Goal: Task Accomplishment & Management: Use online tool/utility

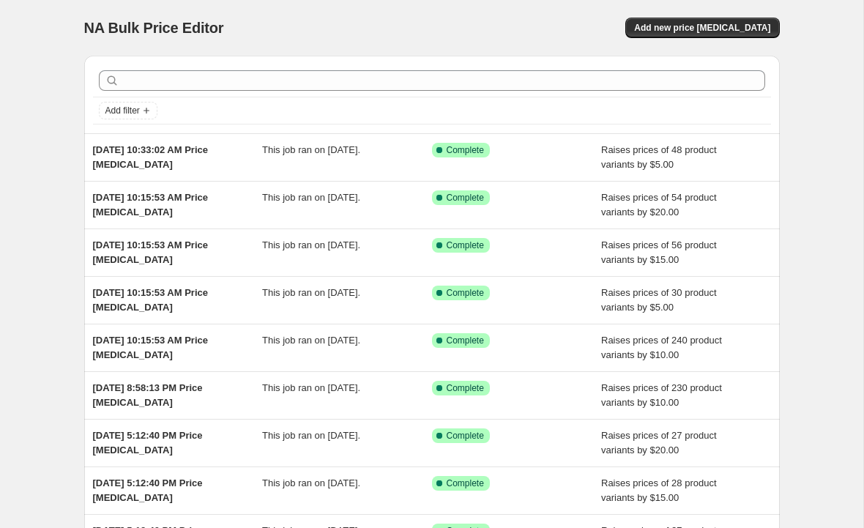
click at [728, 21] on button "Add new price [MEDICAL_DATA]" at bounding box center [703, 28] width 154 height 21
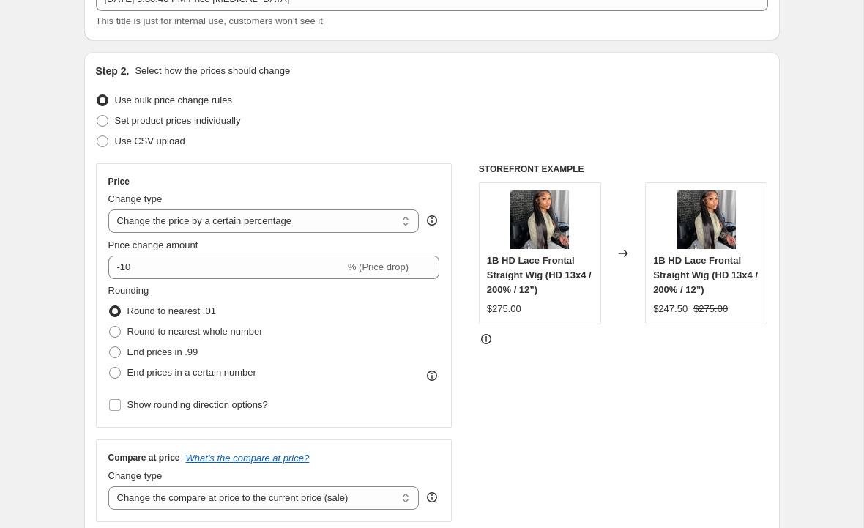
scroll to position [107, 0]
click at [382, 220] on select "Change the price to a certain amount Change the price by a certain amount Chang…" at bounding box center [263, 220] width 311 height 23
select select "by"
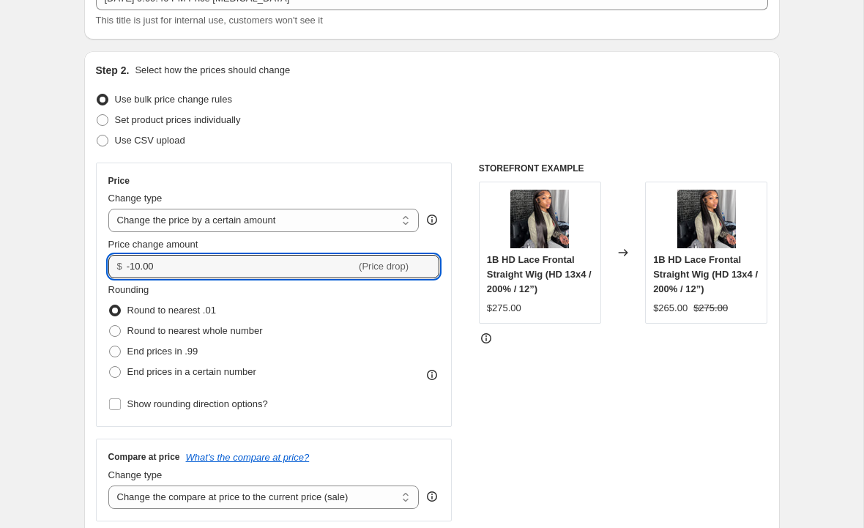
click at [322, 267] on input "-10.00" at bounding box center [241, 266] width 229 height 23
type input "-1"
type input "10.00"
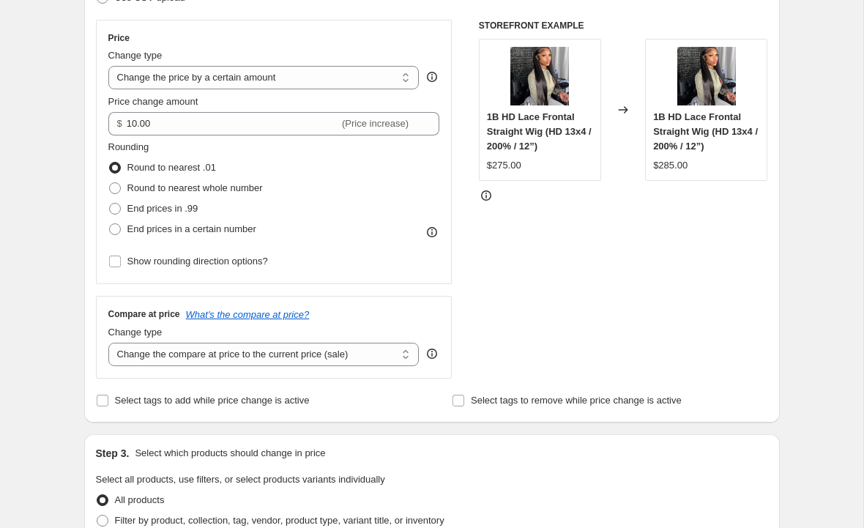
scroll to position [252, 0]
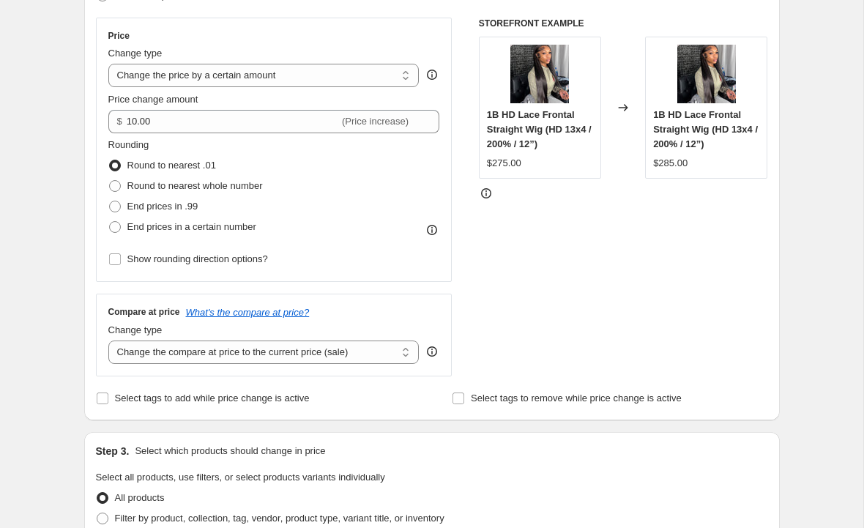
click at [358, 354] on select "Change the compare at price to the current price (sale) Change the compare at p…" at bounding box center [263, 352] width 311 height 23
select select "remove"
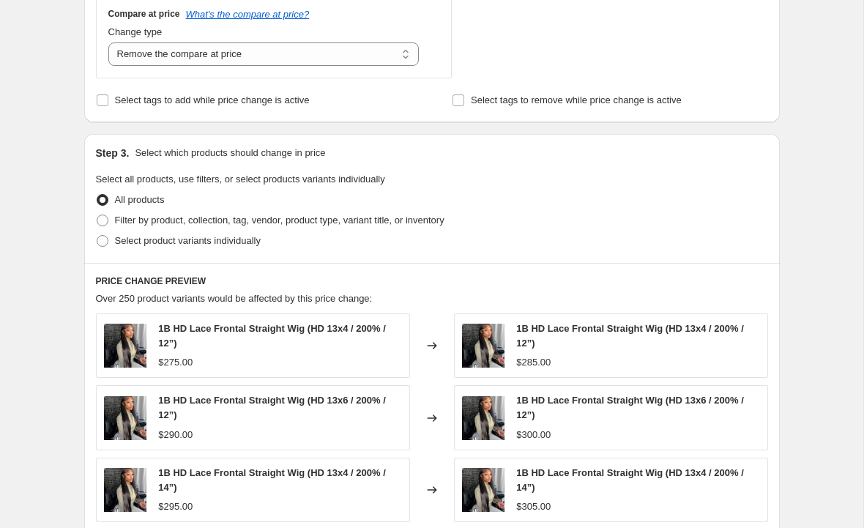
scroll to position [551, 0]
click at [99, 220] on span at bounding box center [103, 220] width 12 height 12
click at [97, 215] on input "Filter by product, collection, tag, vendor, product type, variant title, or inv…" at bounding box center [97, 214] width 1 height 1
radio input "true"
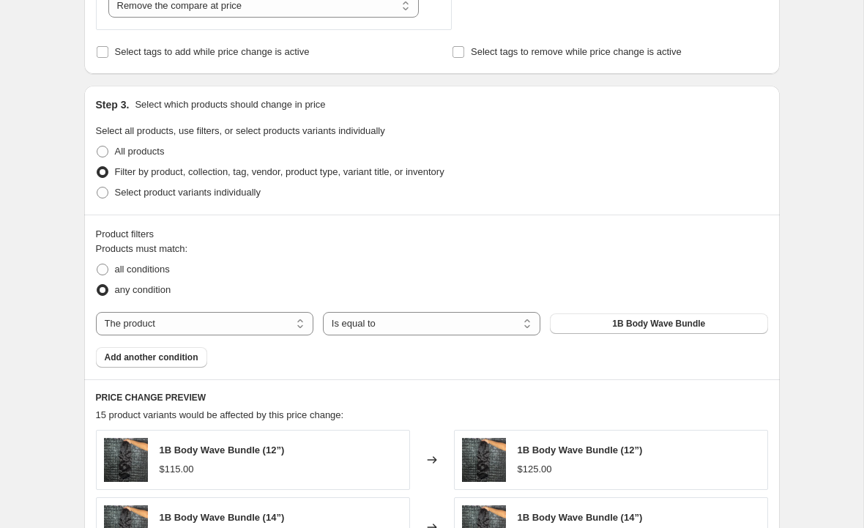
scroll to position [593, 0]
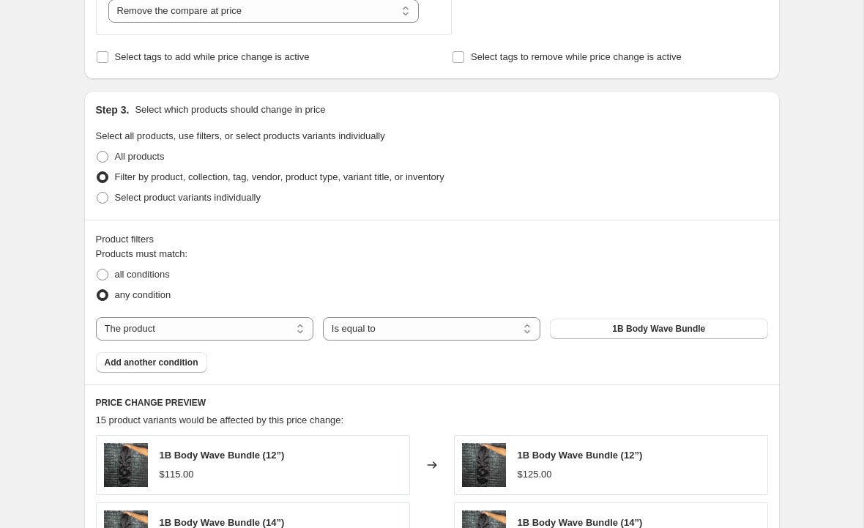
click at [633, 333] on span "1B Body Wave Bundle" at bounding box center [658, 329] width 93 height 12
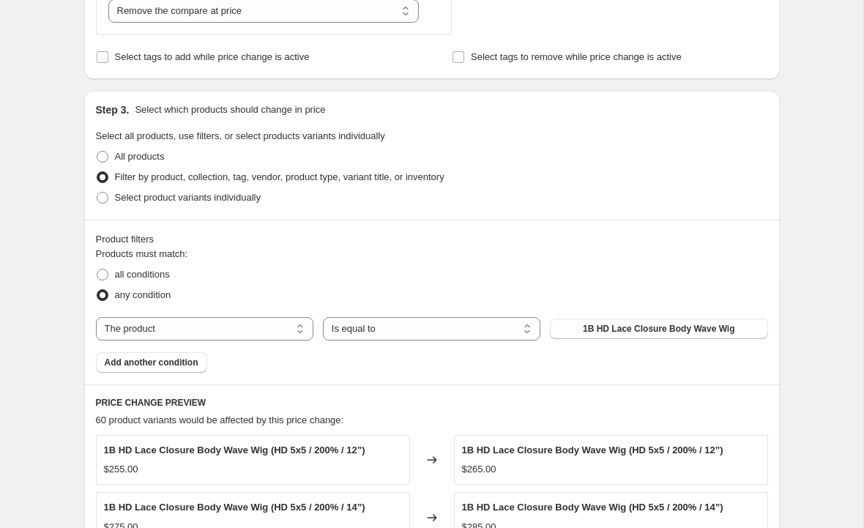
click at [179, 364] on span "Add another condition" at bounding box center [152, 363] width 94 height 12
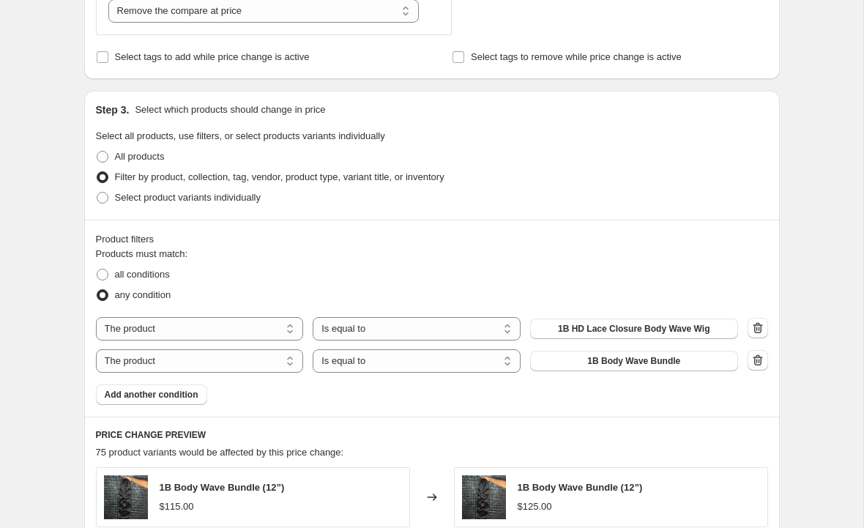
click at [651, 366] on span "1B Body Wave Bundle" at bounding box center [633, 361] width 93 height 12
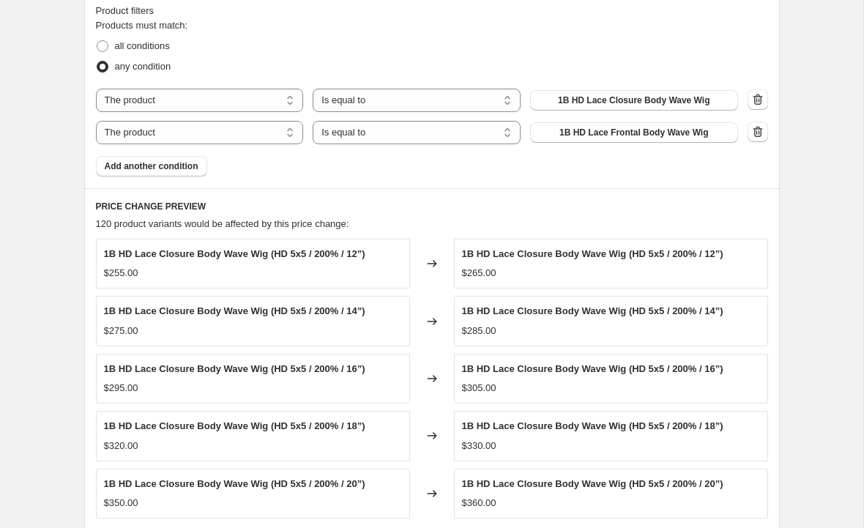
scroll to position [824, 0]
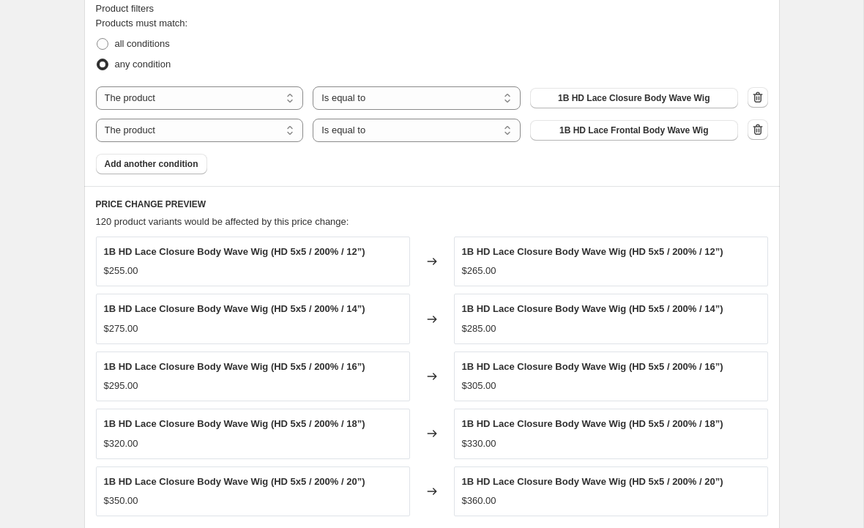
click at [177, 167] on span "Add another condition" at bounding box center [152, 164] width 94 height 12
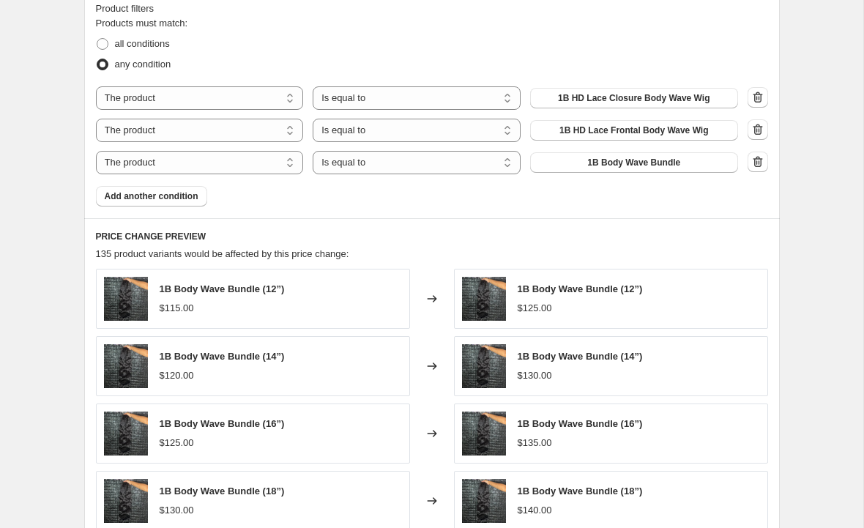
click at [625, 164] on span "1B Body Wave Bundle" at bounding box center [633, 163] width 93 height 12
click at [185, 199] on span "Add another condition" at bounding box center [152, 196] width 94 height 12
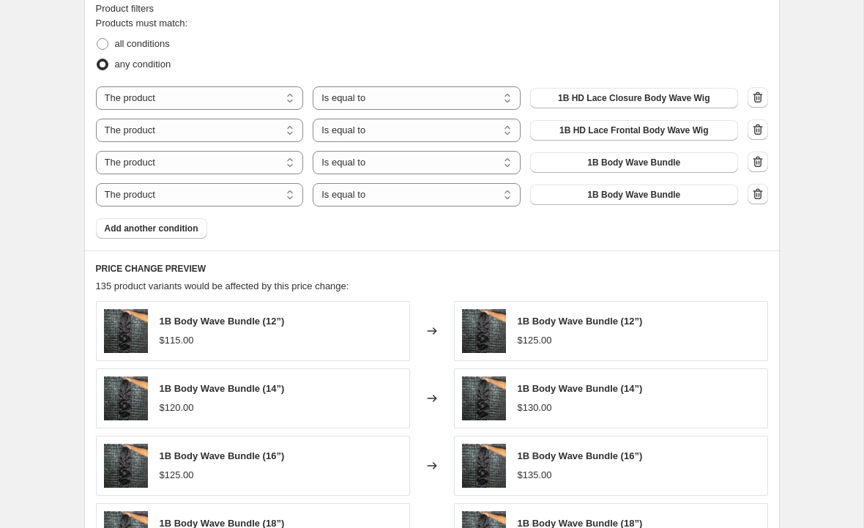
click at [179, 229] on span "Add another condition" at bounding box center [152, 229] width 94 height 12
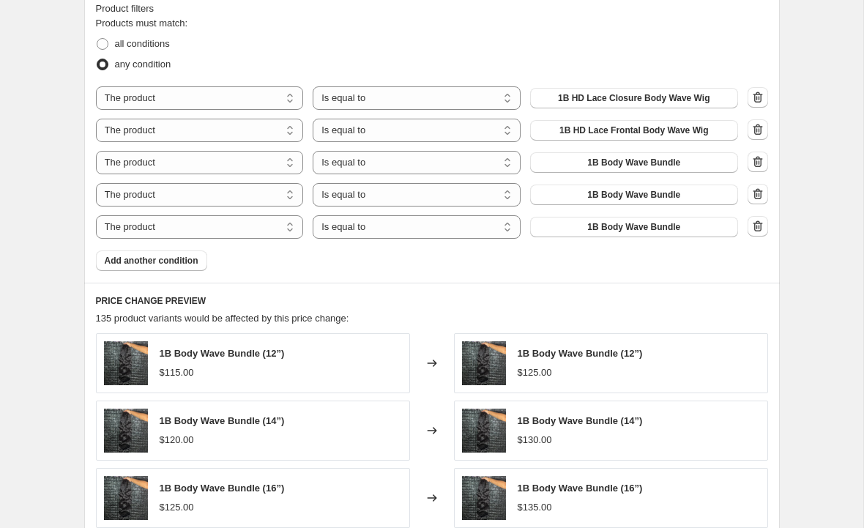
click at [172, 259] on span "Add another condition" at bounding box center [152, 261] width 94 height 12
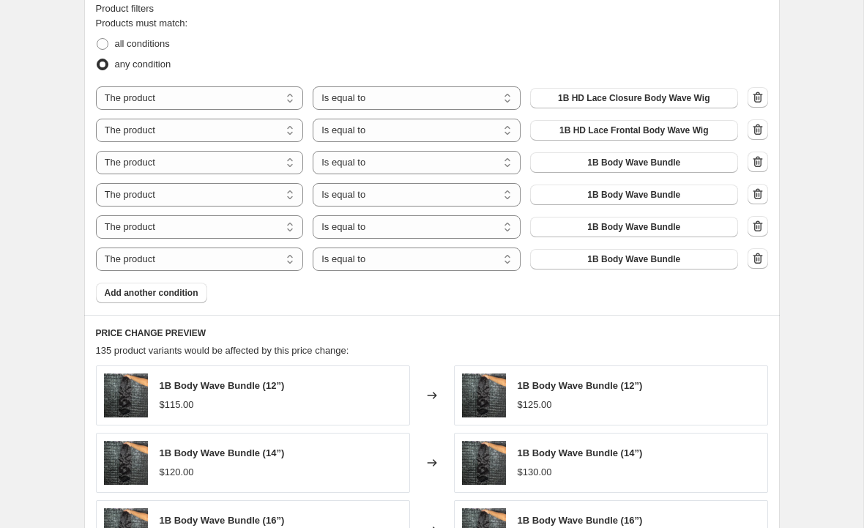
click at [172, 292] on span "Add another condition" at bounding box center [152, 293] width 94 height 12
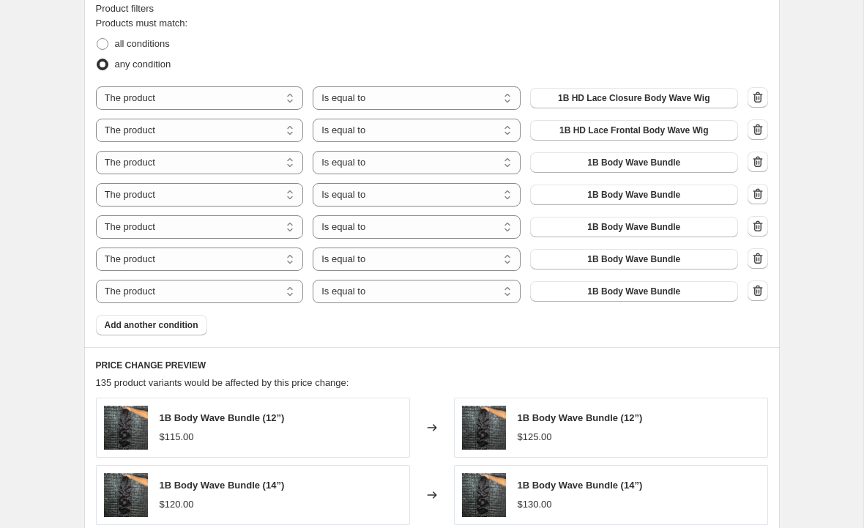
click at [174, 325] on span "Add another condition" at bounding box center [152, 325] width 94 height 12
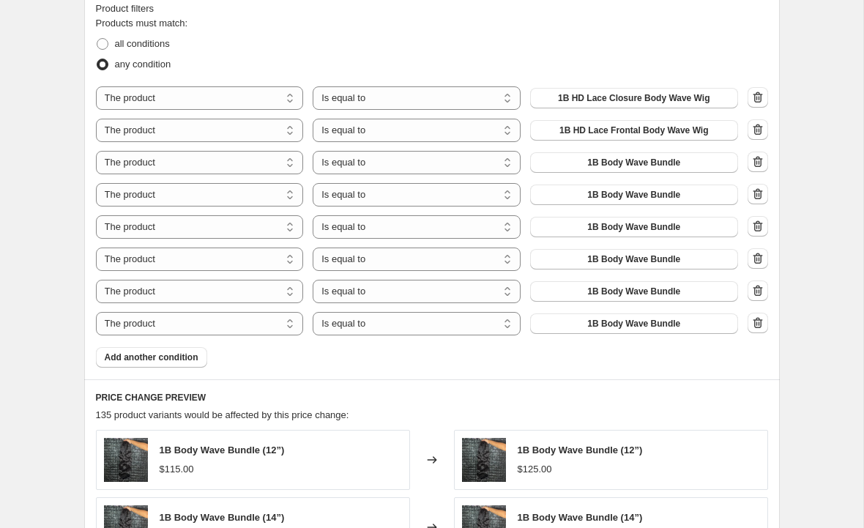
click at [171, 360] on span "Add another condition" at bounding box center [152, 358] width 94 height 12
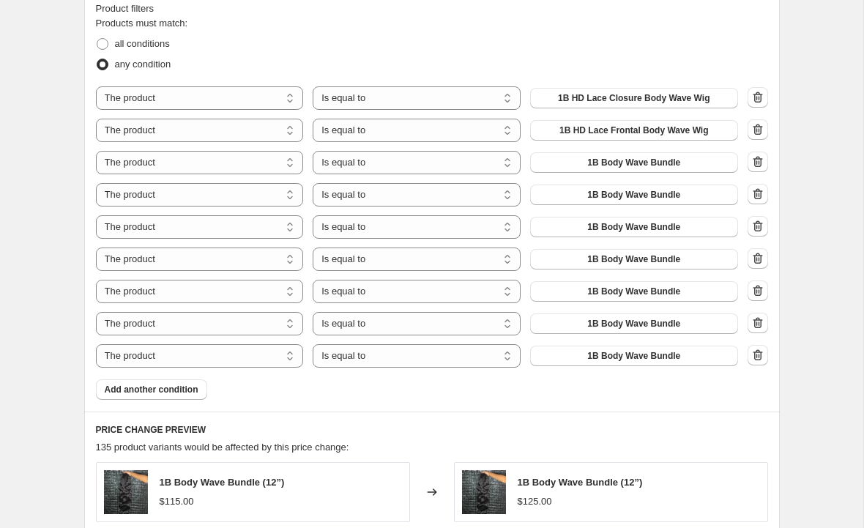
click at [169, 393] on span "Add another condition" at bounding box center [152, 390] width 94 height 12
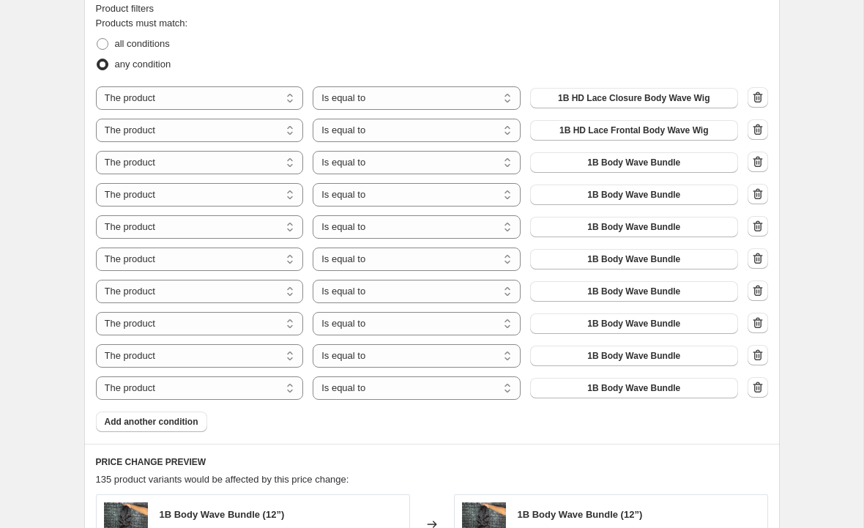
click at [150, 422] on span "Add another condition" at bounding box center [152, 422] width 94 height 12
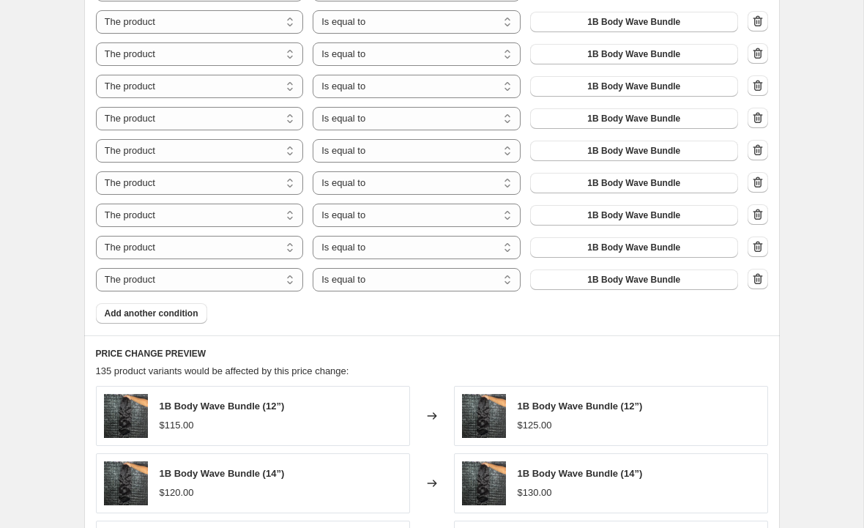
scroll to position [968, 0]
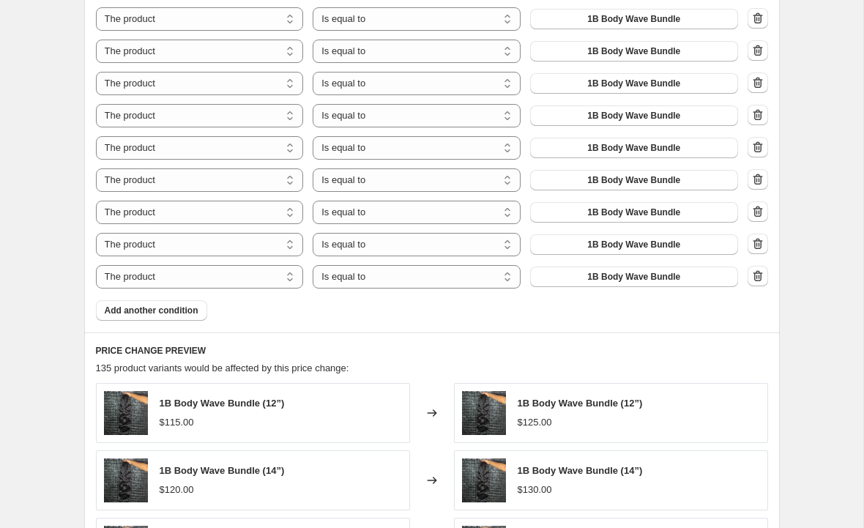
click at [173, 315] on span "Add another condition" at bounding box center [152, 311] width 94 height 12
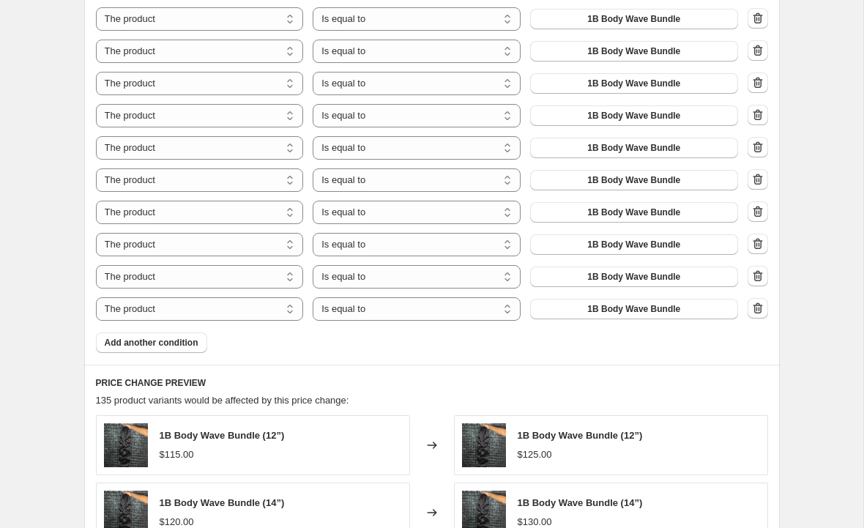
click at [177, 347] on span "Add another condition" at bounding box center [152, 343] width 94 height 12
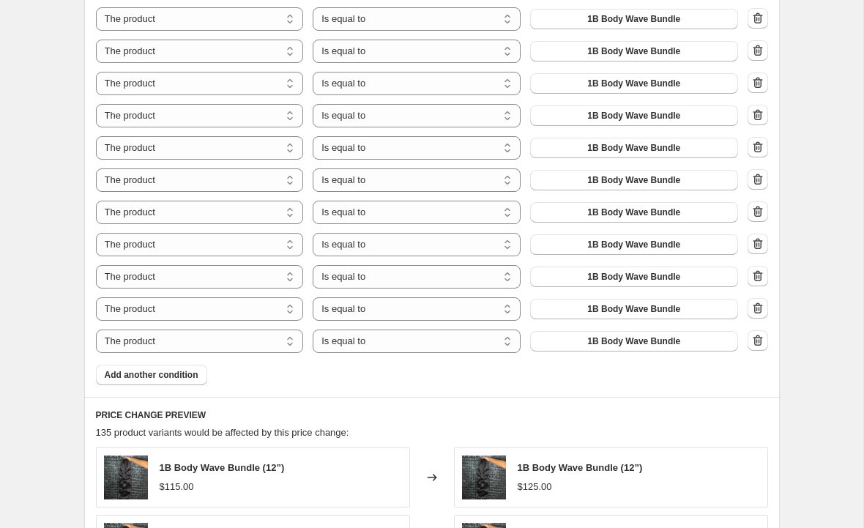
click at [177, 373] on span "Add another condition" at bounding box center [152, 375] width 94 height 12
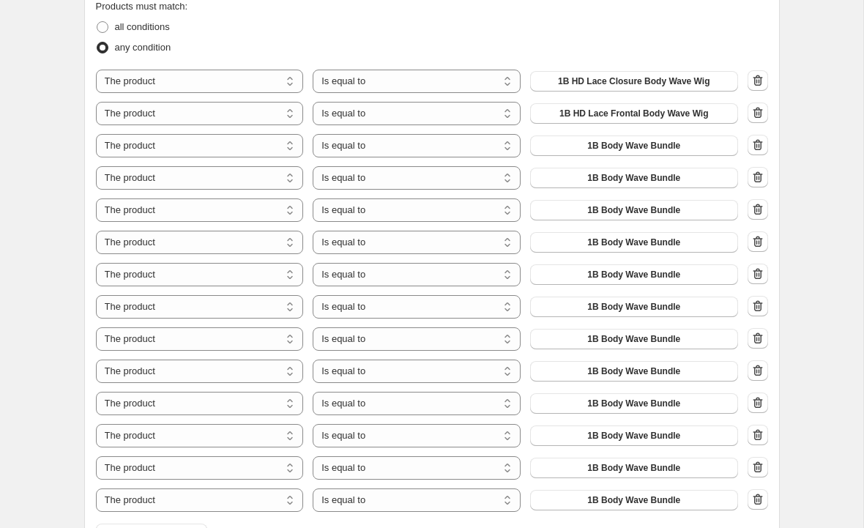
scroll to position [798, 0]
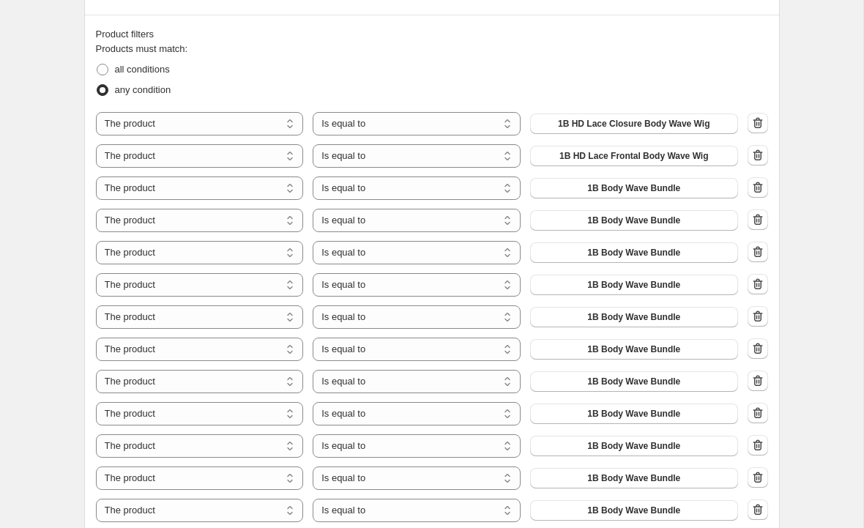
click at [669, 190] on span "1B Body Wave Bundle" at bounding box center [633, 188] width 93 height 12
click at [669, 193] on span "1B Body Wave Bundle" at bounding box center [633, 188] width 93 height 12
click at [661, 187] on span "1B Body Wave Bundle" at bounding box center [633, 188] width 93 height 12
click at [631, 185] on span "1B Body Wave Bundle" at bounding box center [633, 188] width 93 height 12
click at [630, 185] on span "1B Body Wave Bundle" at bounding box center [633, 188] width 93 height 12
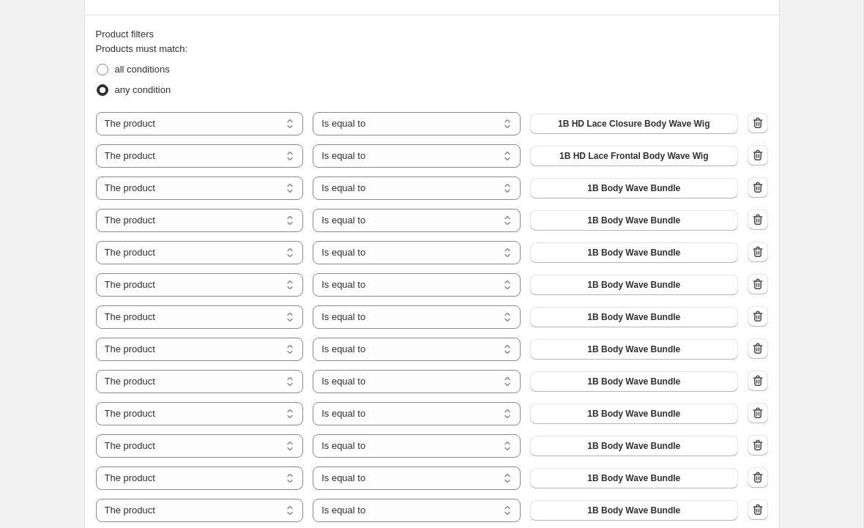
click at [626, 188] on span "1B Body Wave Bundle" at bounding box center [633, 188] width 93 height 12
click at [634, 222] on span "1B Body Wave Bundle" at bounding box center [633, 221] width 93 height 12
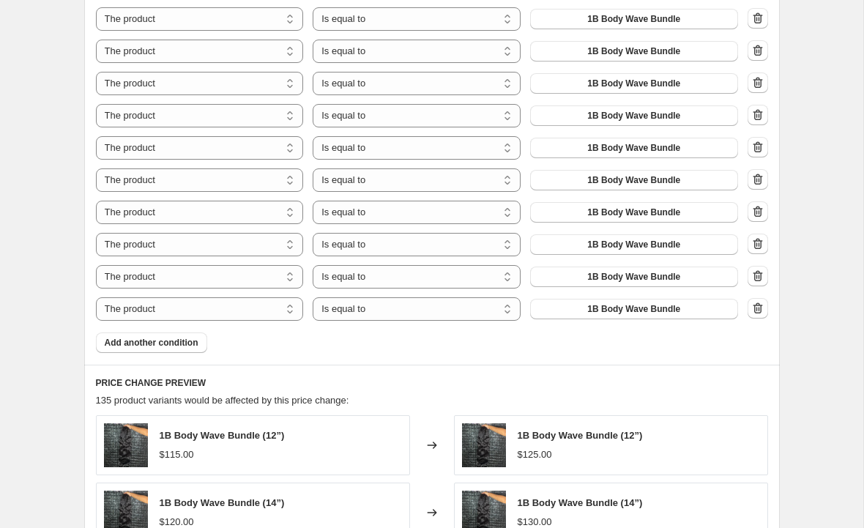
scroll to position [1045, 0]
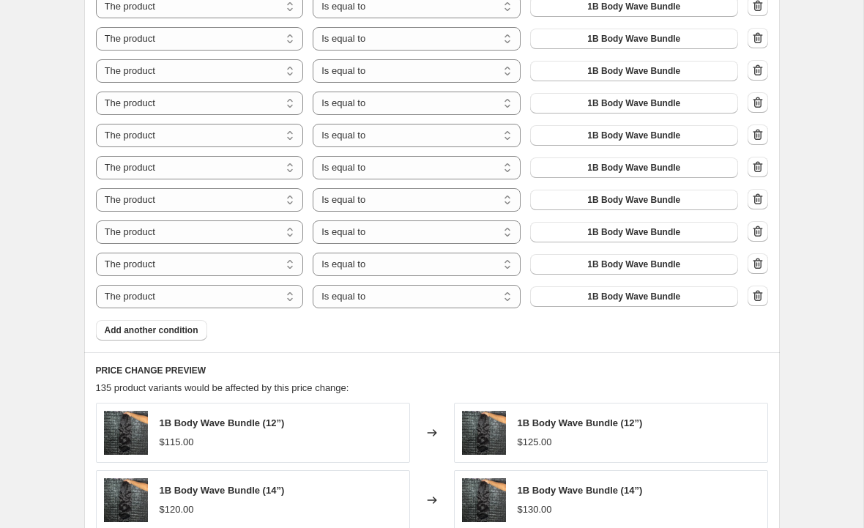
click at [637, 303] on span "1B Body Wave Bundle" at bounding box center [633, 297] width 93 height 12
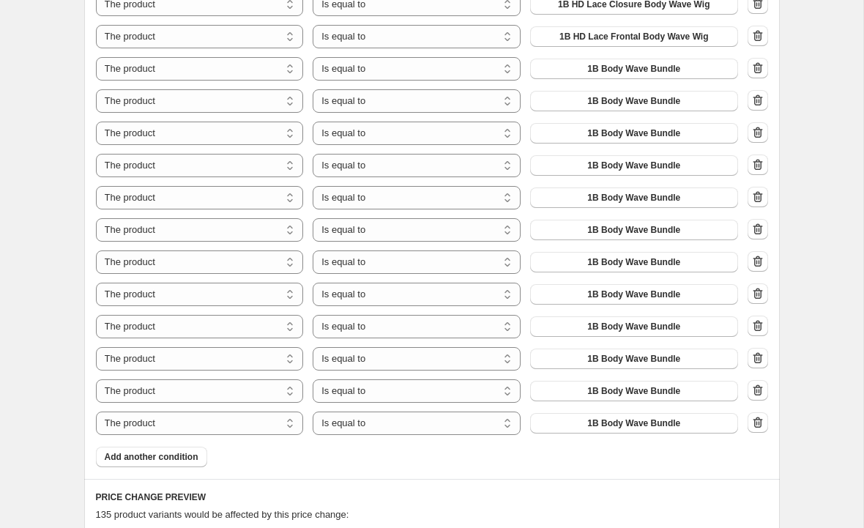
scroll to position [673, 0]
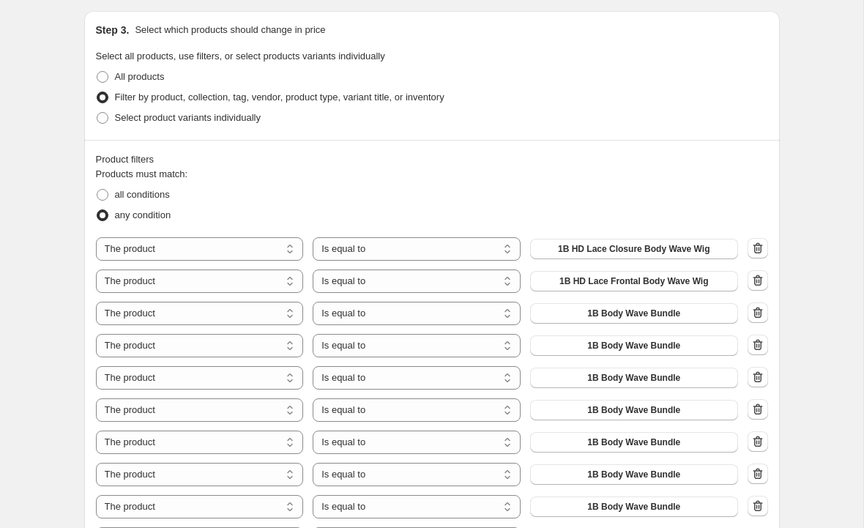
click at [683, 247] on span "1B HD Lace Closure Body Wave Wig" at bounding box center [634, 249] width 152 height 12
click at [626, 313] on span "1B Body Wave Bundle" at bounding box center [633, 314] width 93 height 12
click at [673, 314] on span "1B Body Wave Bundle" at bounding box center [633, 314] width 93 height 12
click at [669, 338] on button "1B Body Wave Bundle" at bounding box center [634, 345] width 208 height 21
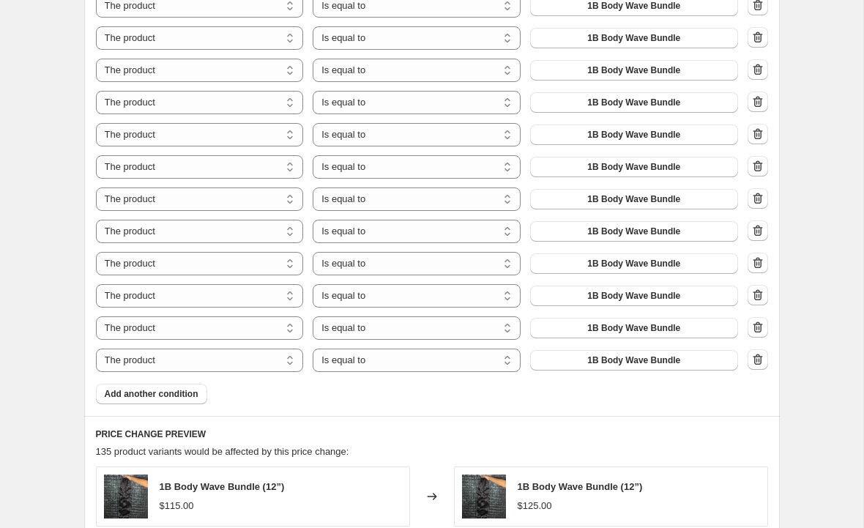
scroll to position [982, 0]
click at [657, 370] on button "1B Body Wave Bundle" at bounding box center [634, 359] width 208 height 21
click at [667, 365] on span "1B Body Wave Bundle" at bounding box center [633, 360] width 93 height 12
click at [762, 364] on icon "button" at bounding box center [758, 359] width 15 height 15
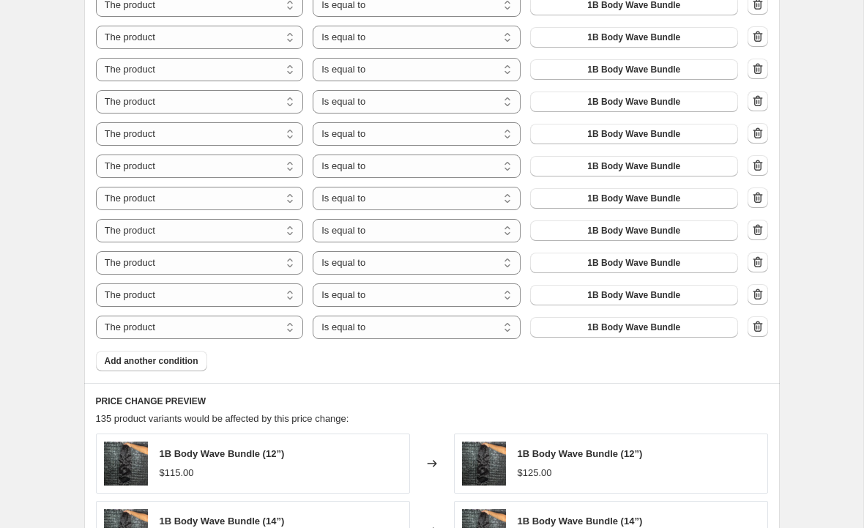
click at [673, 330] on span "1B Body Wave Bundle" at bounding box center [633, 328] width 93 height 12
click at [681, 330] on button "1B Body Wave Bundle" at bounding box center [634, 327] width 208 height 21
click at [680, 330] on button "1B Body Wave Bundle" at bounding box center [634, 327] width 208 height 21
click at [684, 333] on button "1B Body Wave Bundle" at bounding box center [634, 327] width 208 height 21
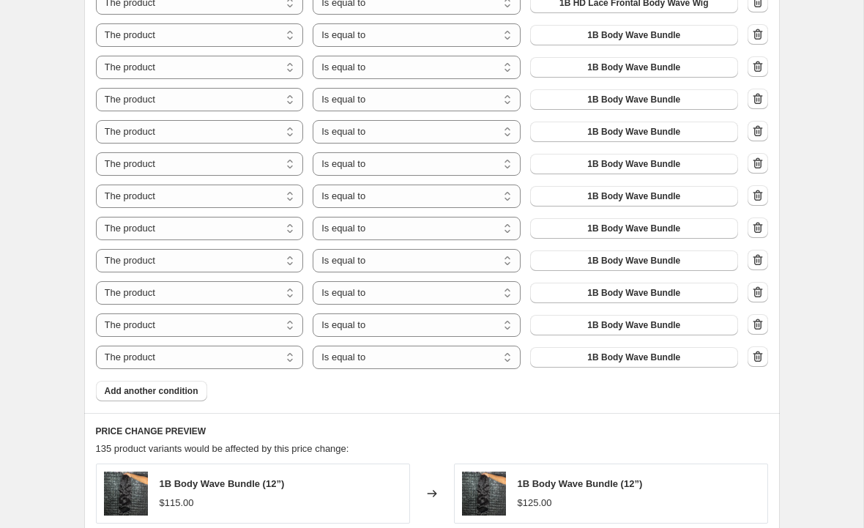
scroll to position [951, 0]
click at [763, 354] on icon "button" at bounding box center [758, 357] width 15 height 15
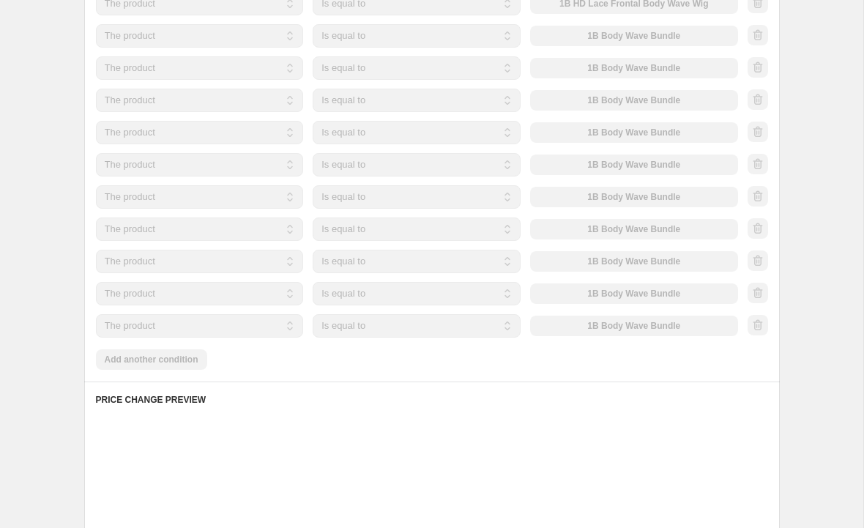
click at [753, 322] on div at bounding box center [758, 326] width 21 height 22
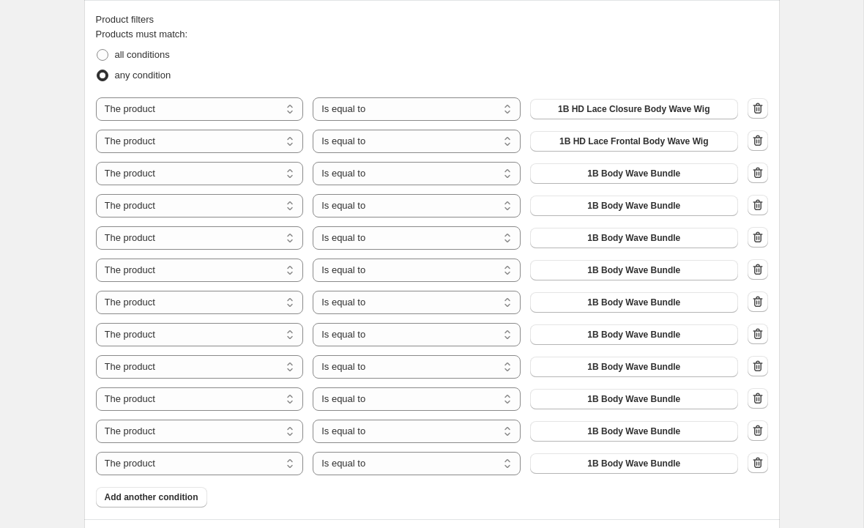
scroll to position [788, 0]
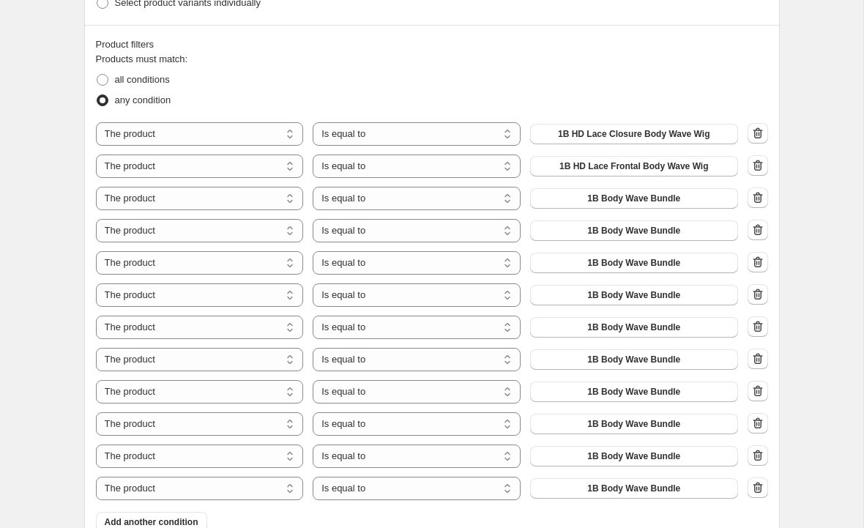
click at [669, 205] on button "1B Body Wave Bundle" at bounding box center [634, 198] width 208 height 21
click at [767, 191] on button "button" at bounding box center [758, 198] width 21 height 21
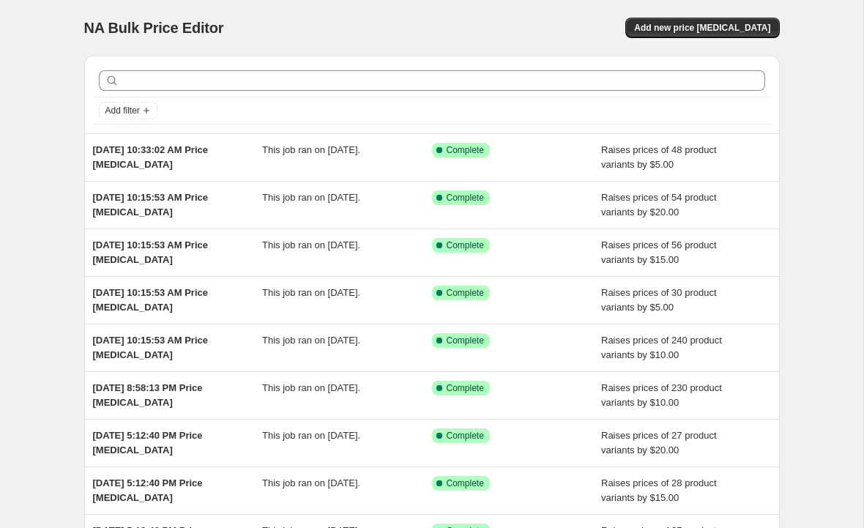
click at [717, 31] on span "Add new price [MEDICAL_DATA]" at bounding box center [702, 28] width 136 height 12
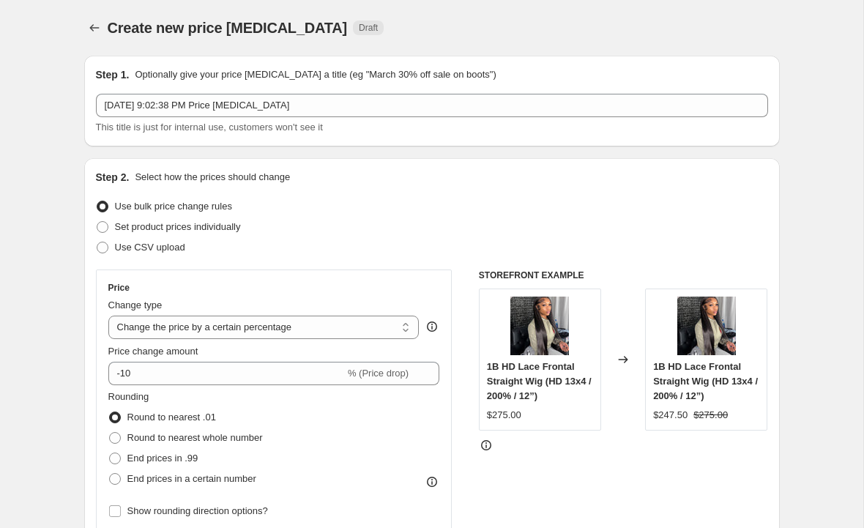
click at [302, 326] on select "Change the price to a certain amount Change the price by a certain amount Chang…" at bounding box center [263, 327] width 311 height 23
select select "by"
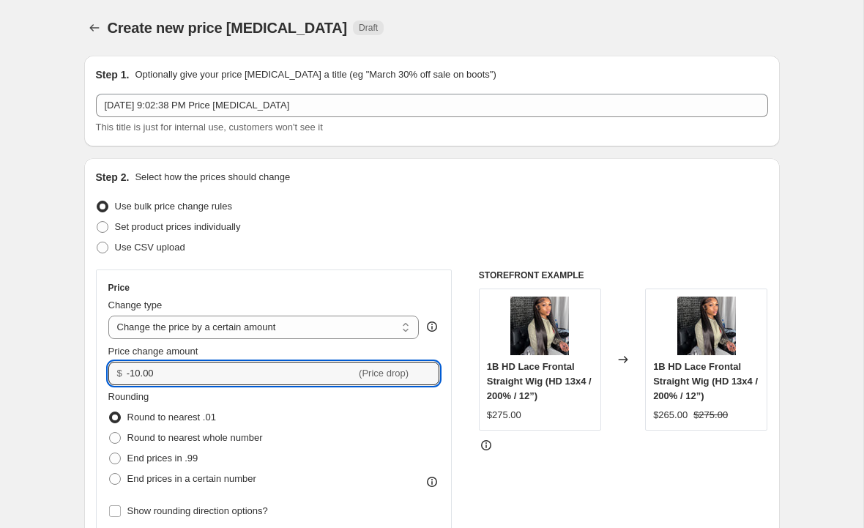
click at [300, 371] on input "-10.00" at bounding box center [241, 373] width 229 height 23
type input "-1"
type input "10.00"
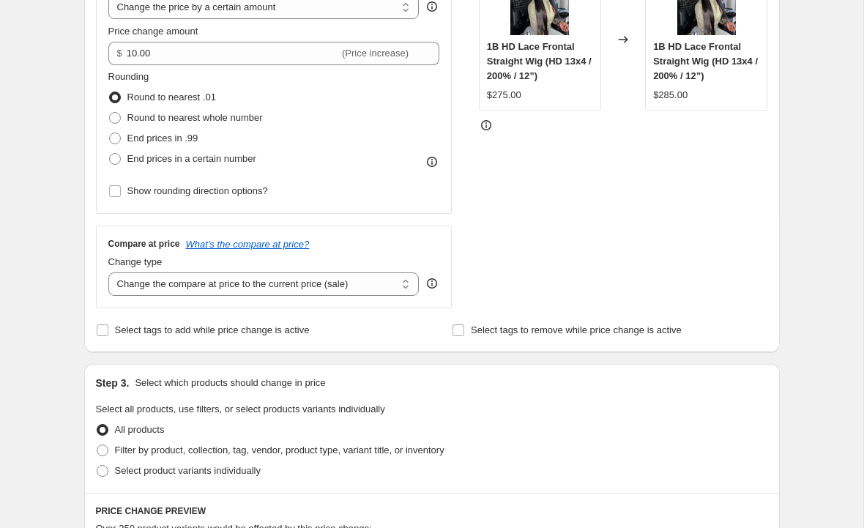
scroll to position [322, 0]
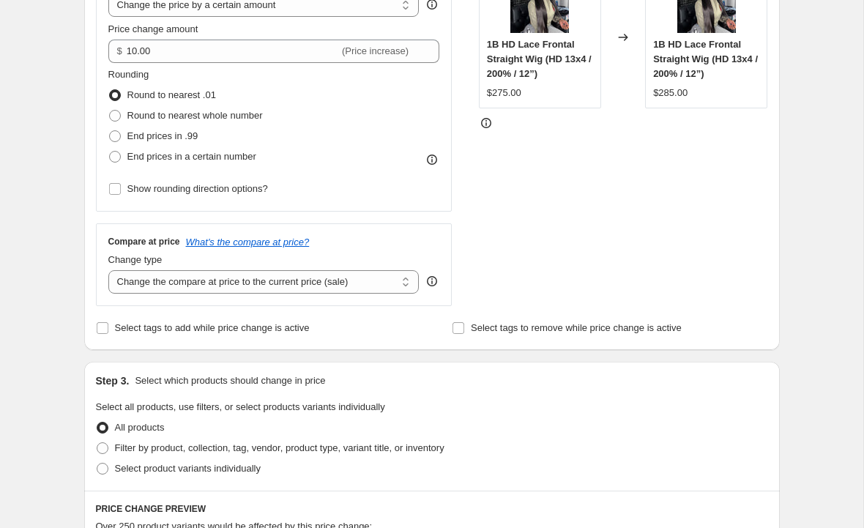
click at [322, 293] on select "Change the compare at price to the current price (sale) Change the compare at p…" at bounding box center [263, 281] width 311 height 23
select select "remove"
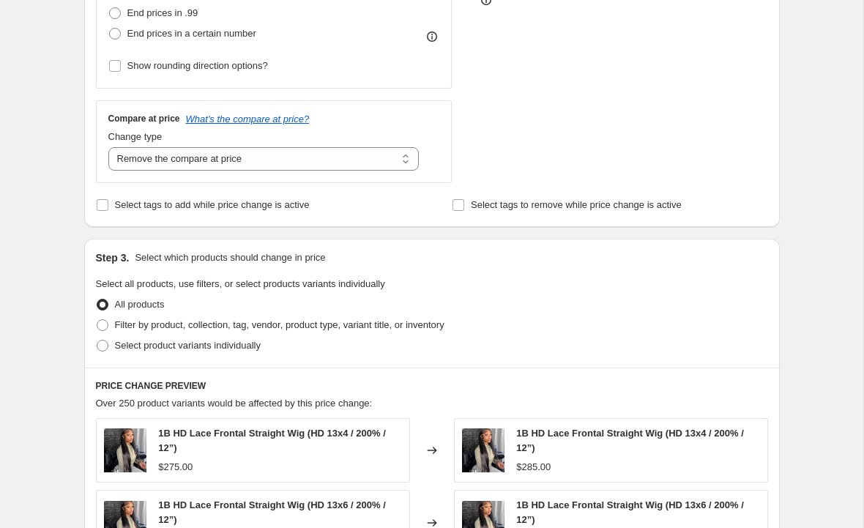
scroll to position [473, 0]
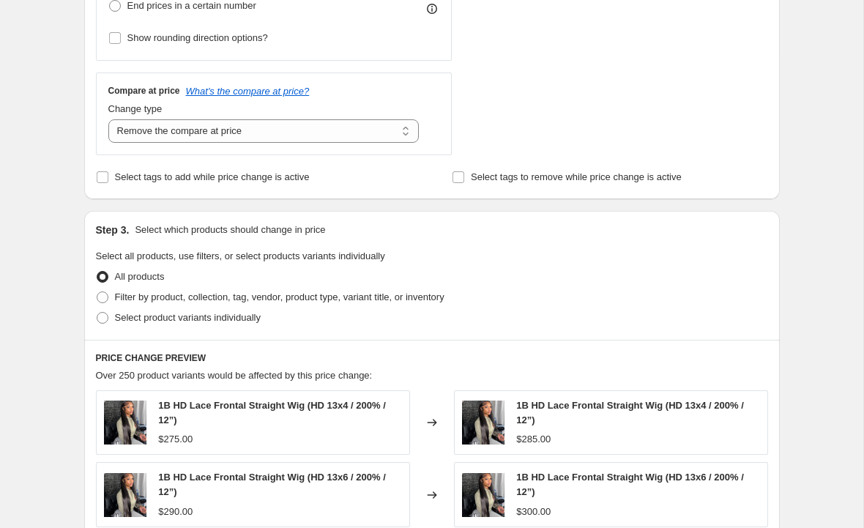
click at [254, 292] on span "Filter by product, collection, tag, vendor, product type, variant title, or inv…" at bounding box center [280, 297] width 330 height 11
click at [97, 292] on input "Filter by product, collection, tag, vendor, product type, variant title, or inv…" at bounding box center [97, 292] width 1 height 1
radio input "true"
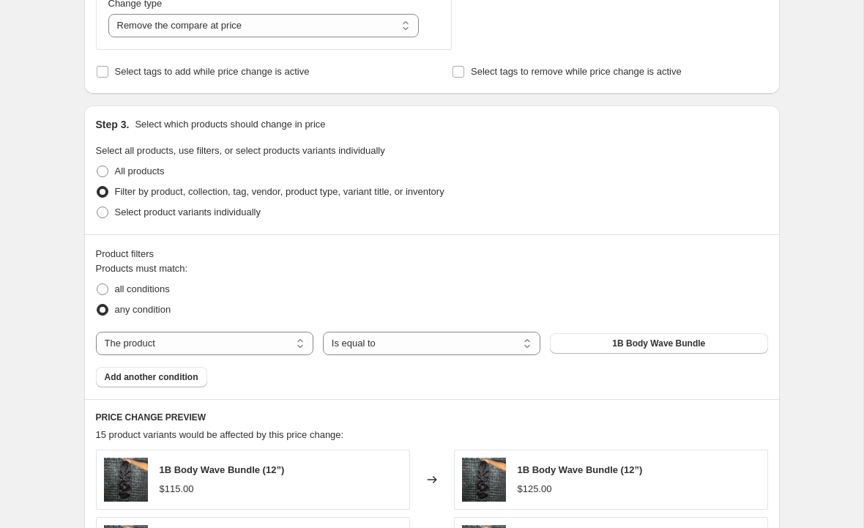
scroll to position [598, 0]
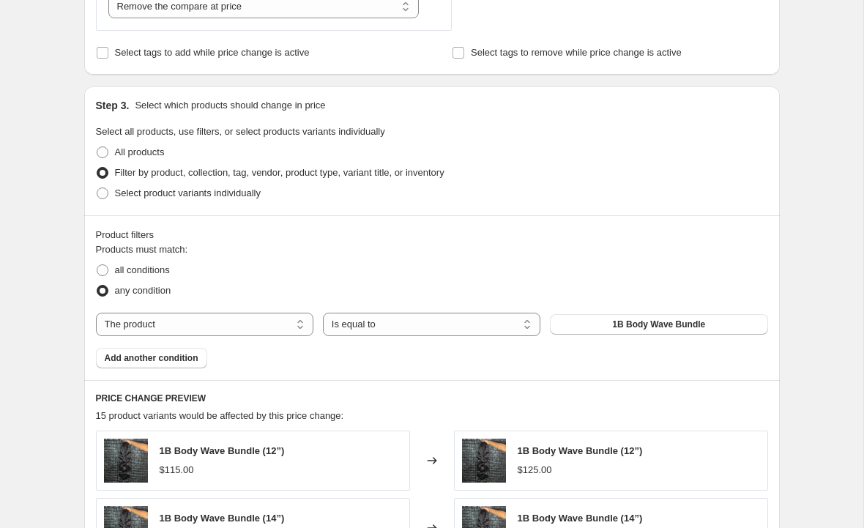
click at [661, 326] on span "1B Body Wave Bundle" at bounding box center [658, 325] width 93 height 12
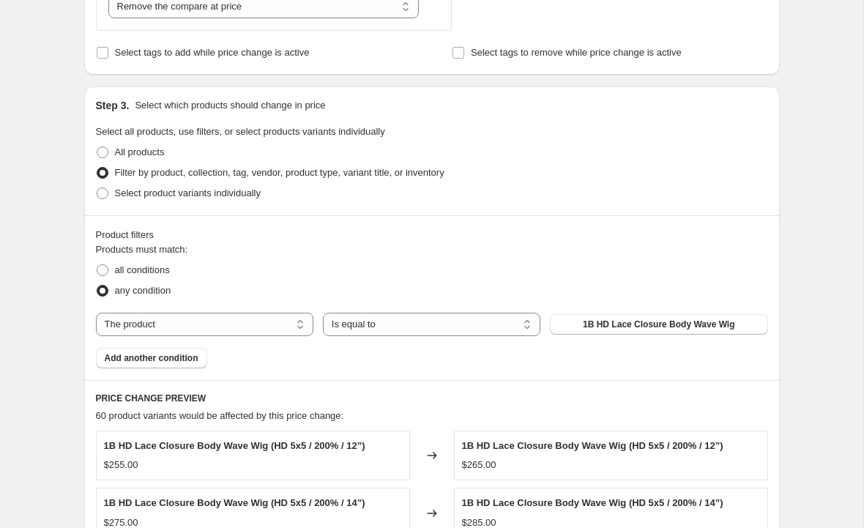
click at [163, 355] on span "Add another condition" at bounding box center [152, 358] width 94 height 12
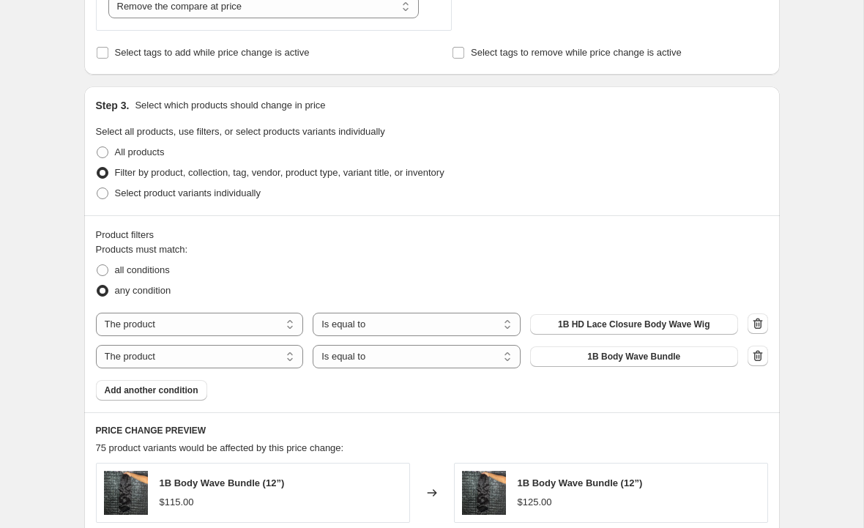
click at [632, 358] on span "1B Body Wave Bundle" at bounding box center [633, 357] width 93 height 12
click at [634, 360] on span "1B Body Wave Bundle" at bounding box center [633, 357] width 93 height 12
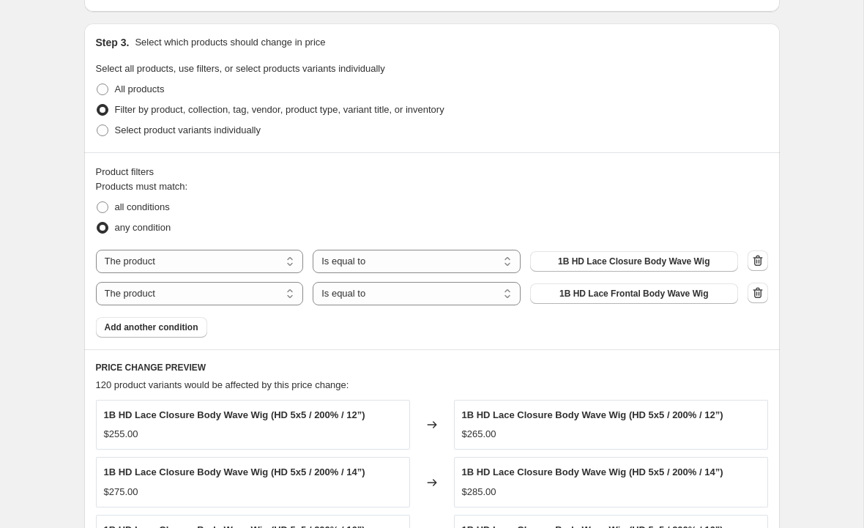
scroll to position [667, 0]
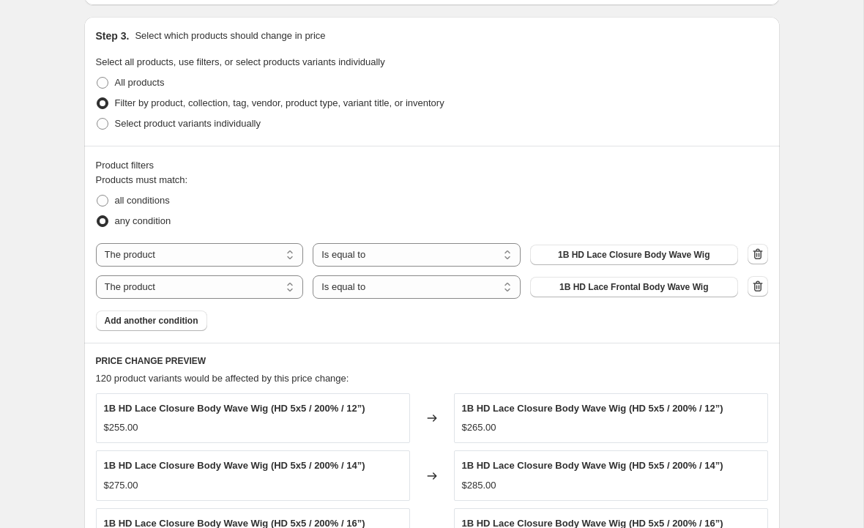
click at [187, 319] on span "Add another condition" at bounding box center [152, 321] width 94 height 12
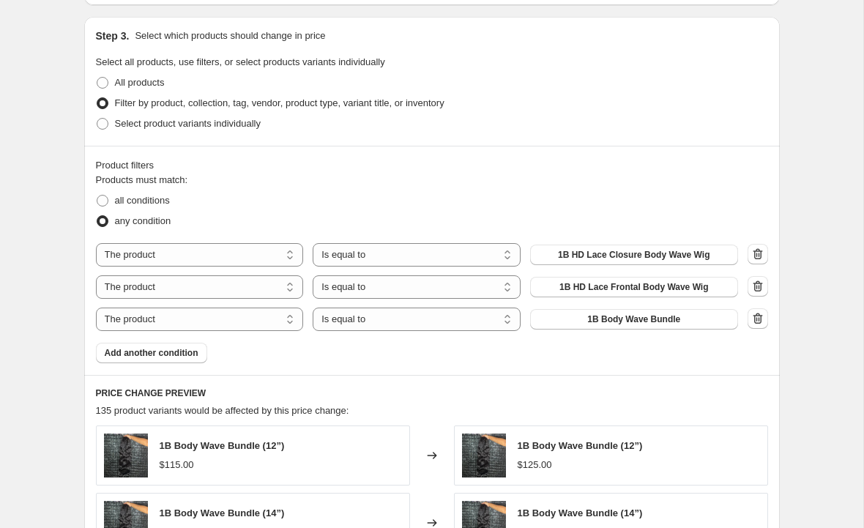
click at [620, 322] on span "1B Body Wave Bundle" at bounding box center [633, 319] width 93 height 12
click at [631, 320] on span "1B Body Wave Bundle" at bounding box center [633, 319] width 93 height 12
click at [653, 322] on span "1B Body Wave Bundle" at bounding box center [633, 319] width 93 height 12
click at [691, 322] on button "1B Body Wave Bundle" at bounding box center [634, 319] width 208 height 21
click at [643, 330] on button "1B Body Wave Bundle" at bounding box center [634, 319] width 208 height 21
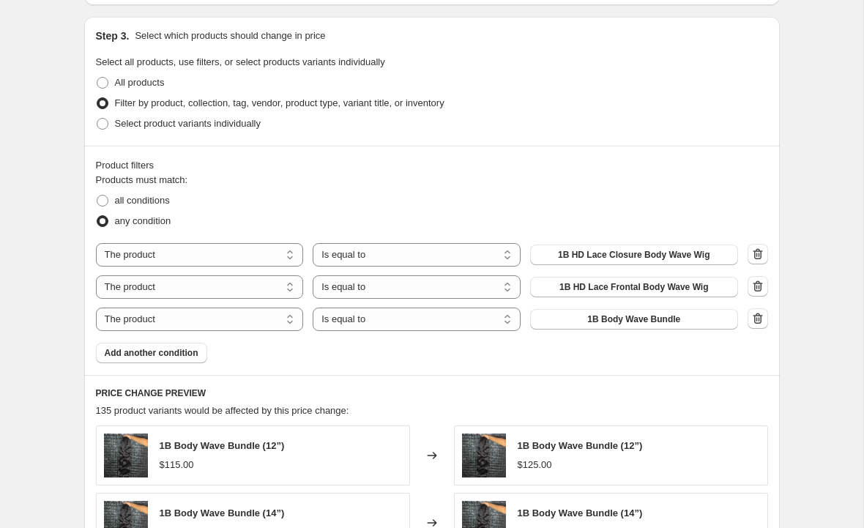
click at [643, 330] on button "1B Body Wave Bundle" at bounding box center [634, 319] width 208 height 21
click at [639, 322] on span "1B Body Wave Bundle" at bounding box center [633, 319] width 93 height 12
click at [639, 319] on span "1B Body Wave Bundle" at bounding box center [633, 319] width 93 height 12
click at [159, 130] on span "Select product variants individually" at bounding box center [188, 123] width 146 height 15
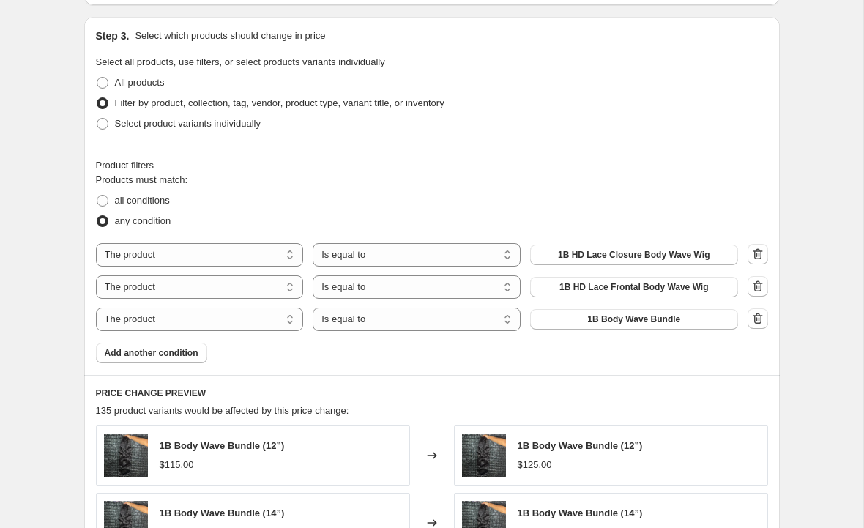
click at [97, 119] on input "Select product variants individually" at bounding box center [97, 118] width 1 height 1
radio input "true"
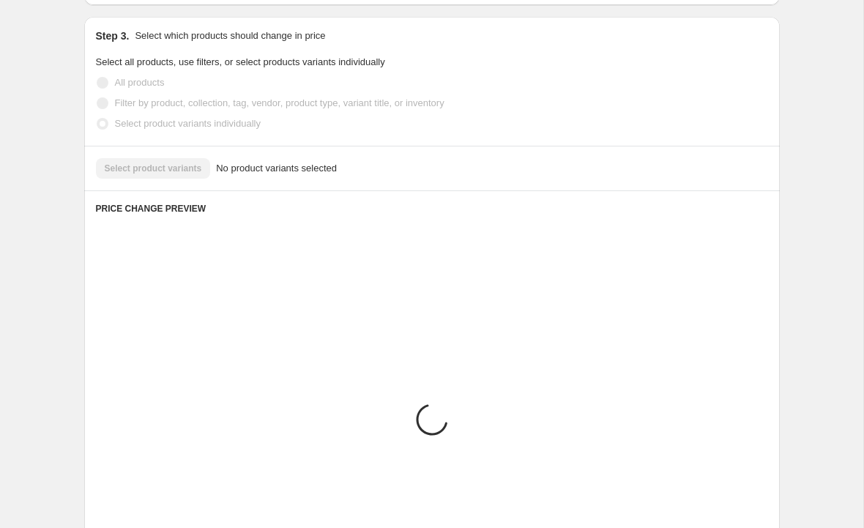
scroll to position [612, 0]
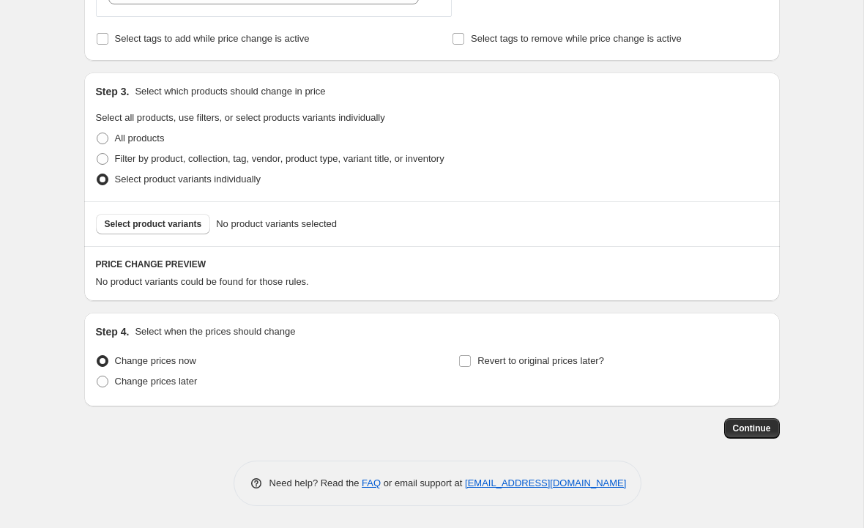
click at [223, 153] on span "Filter by product, collection, tag, vendor, product type, variant title, or inv…" at bounding box center [280, 158] width 330 height 11
click at [97, 153] on input "Filter by product, collection, tag, vendor, product type, variant title, or inv…" at bounding box center [97, 153] width 1 height 1
radio input "true"
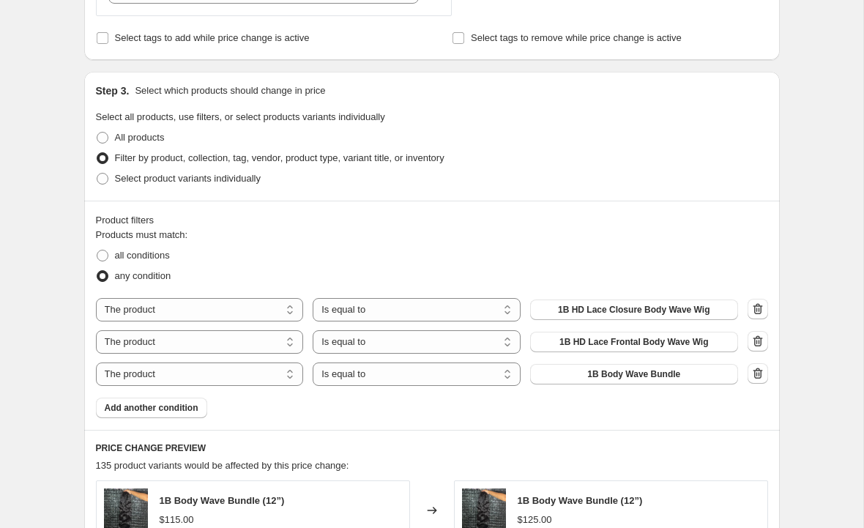
click at [649, 372] on span "1B Body Wave Bundle" at bounding box center [633, 374] width 93 height 12
click at [759, 369] on icon "button" at bounding box center [758, 373] width 15 height 15
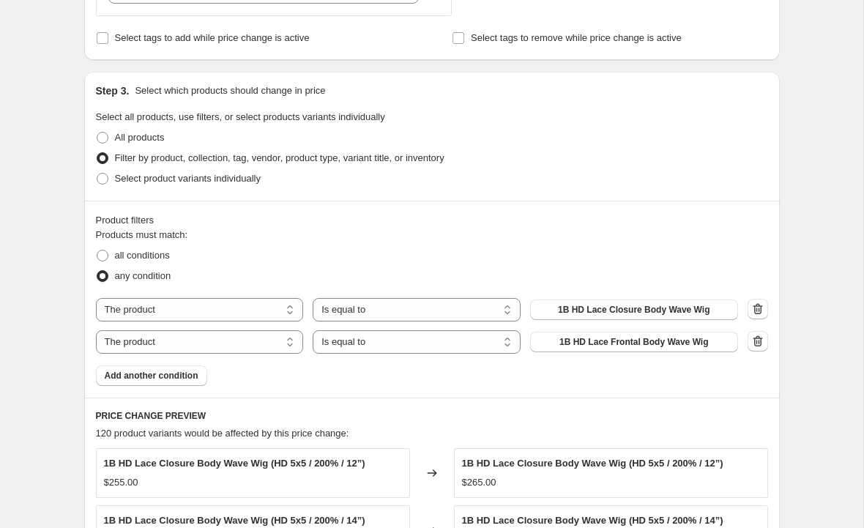
click at [175, 371] on span "Add another condition" at bounding box center [152, 376] width 94 height 12
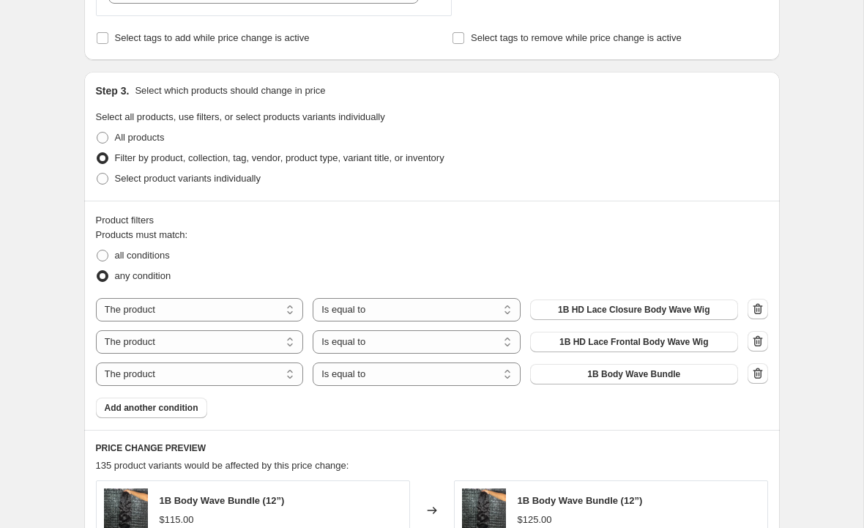
click at [672, 373] on span "1B Body Wave Bundle" at bounding box center [633, 374] width 93 height 12
click at [678, 369] on button "1B Body Wave Bundle" at bounding box center [634, 374] width 208 height 21
click at [675, 372] on span "1B Body Wave Bundle" at bounding box center [633, 374] width 93 height 12
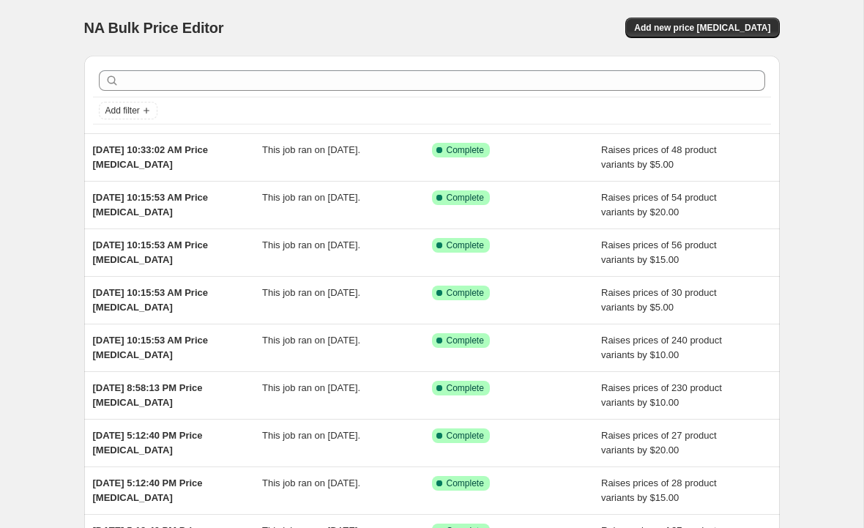
click at [723, 26] on span "Add new price [MEDICAL_DATA]" at bounding box center [702, 28] width 136 height 12
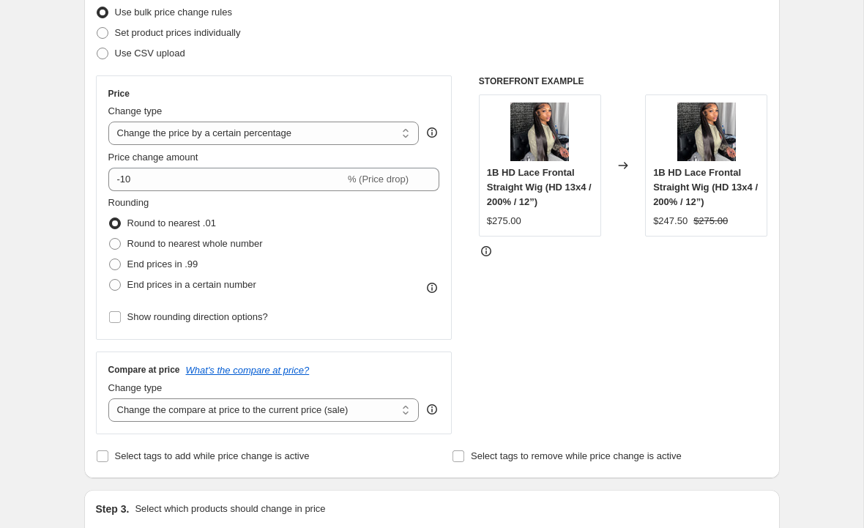
scroll to position [181, 0]
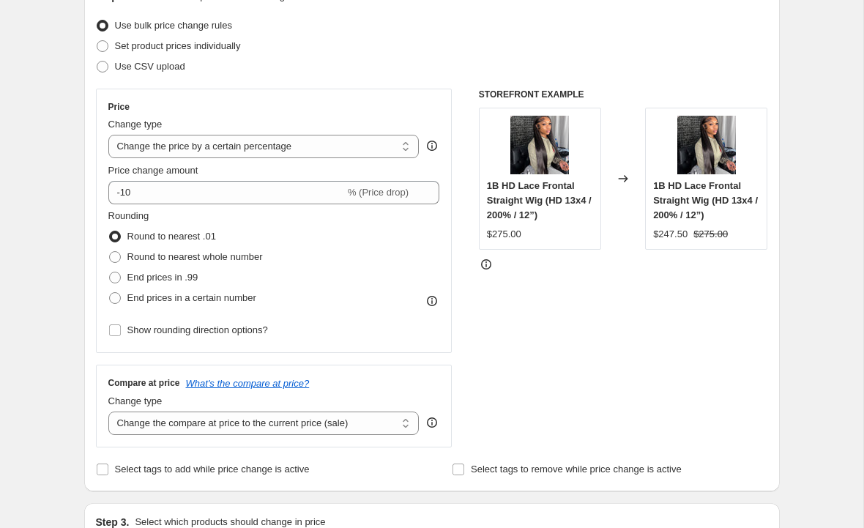
click at [382, 146] on select "Change the price to a certain amount Change the price by a certain amount Chang…" at bounding box center [263, 146] width 311 height 23
select select "by"
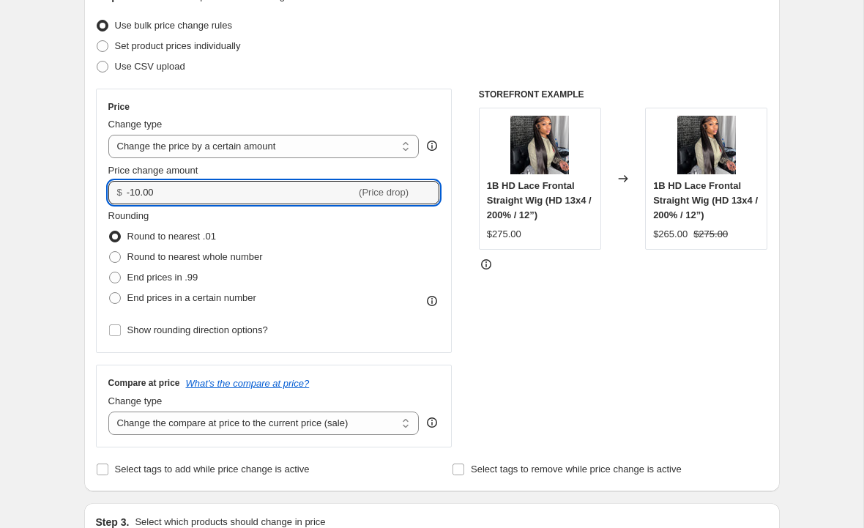
click at [272, 190] on input "-10.00" at bounding box center [241, 192] width 229 height 23
type input "-1"
type input "10.00"
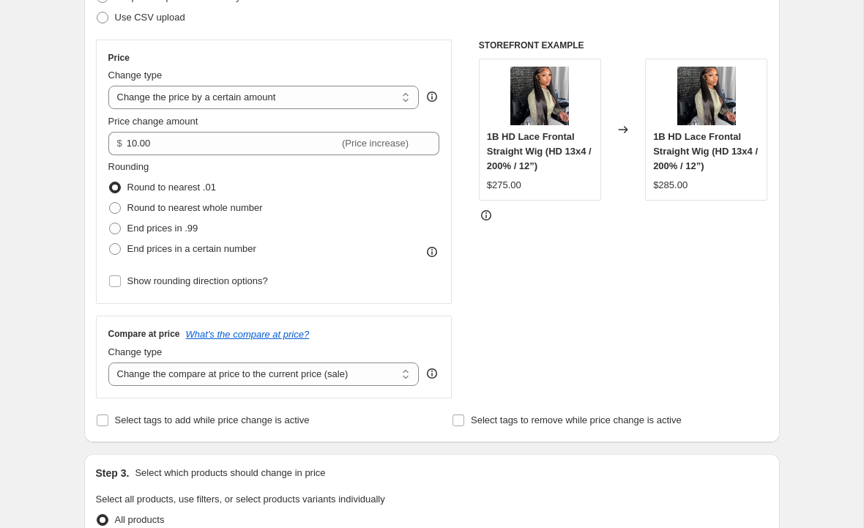
scroll to position [299, 0]
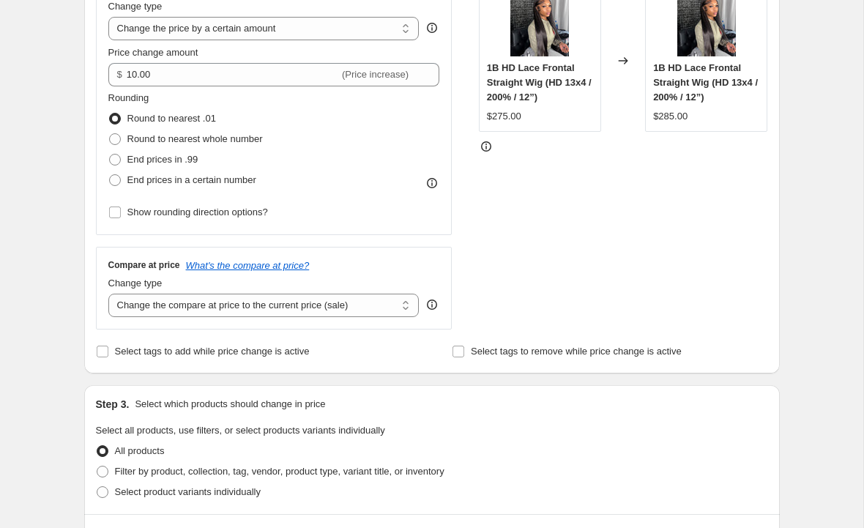
click at [352, 304] on select "Change the compare at price to the current price (sale) Change the compare at p…" at bounding box center [263, 305] width 311 height 23
select select "remove"
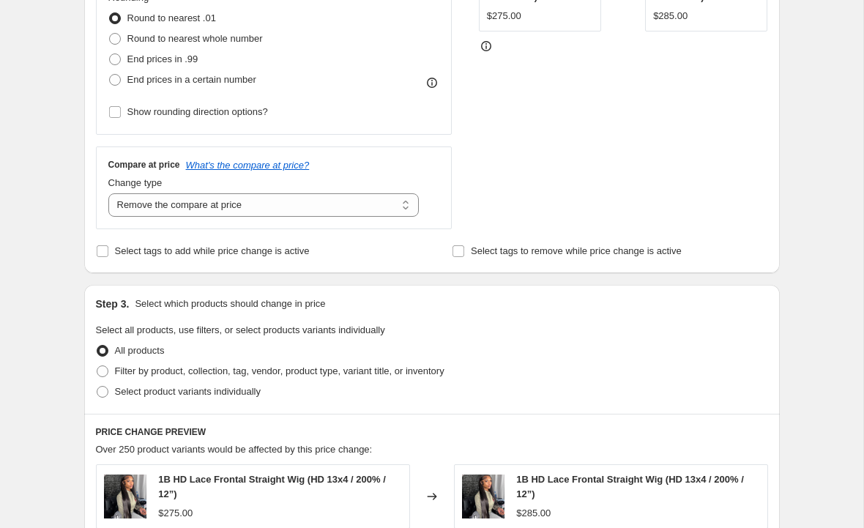
scroll to position [527, 0]
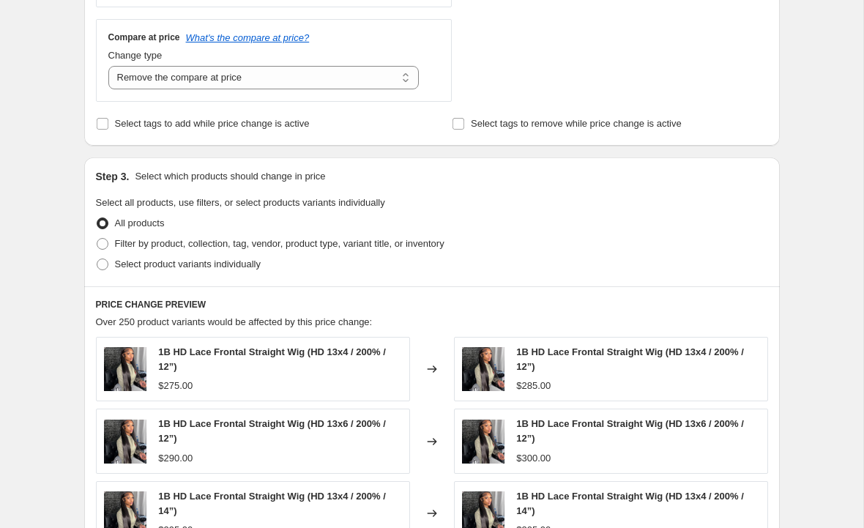
click at [355, 238] on span "Filter by product, collection, tag, vendor, product type, variant title, or inv…" at bounding box center [280, 243] width 330 height 11
click at [97, 238] on input "Filter by product, collection, tag, vendor, product type, variant title, or inv…" at bounding box center [97, 238] width 1 height 1
radio input "true"
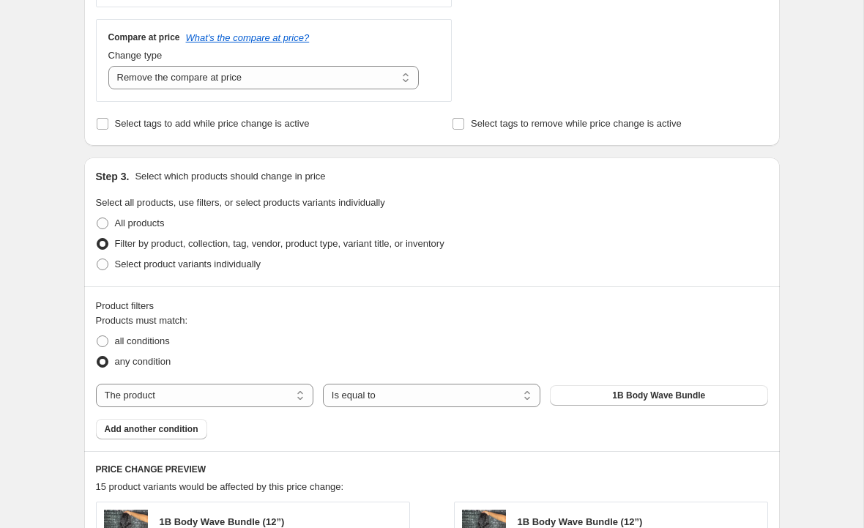
click at [588, 400] on button "1B Body Wave Bundle" at bounding box center [659, 395] width 218 height 21
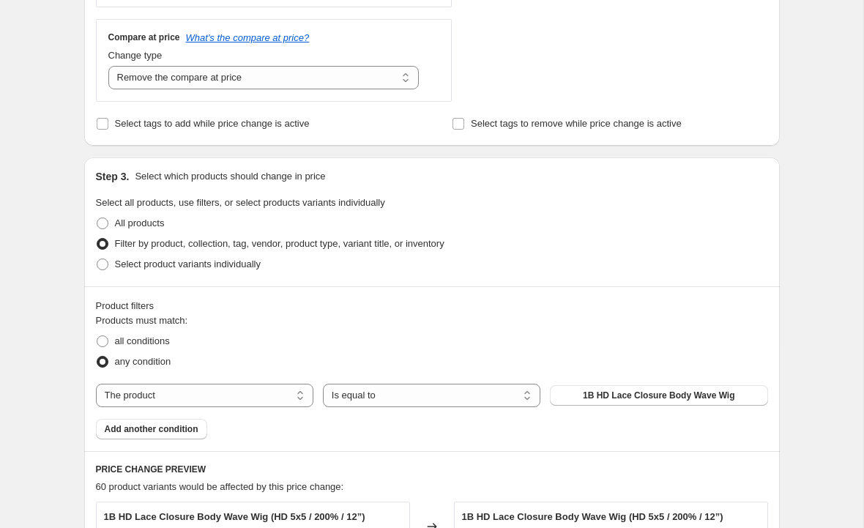
click at [151, 429] on span "Add another condition" at bounding box center [152, 429] width 94 height 12
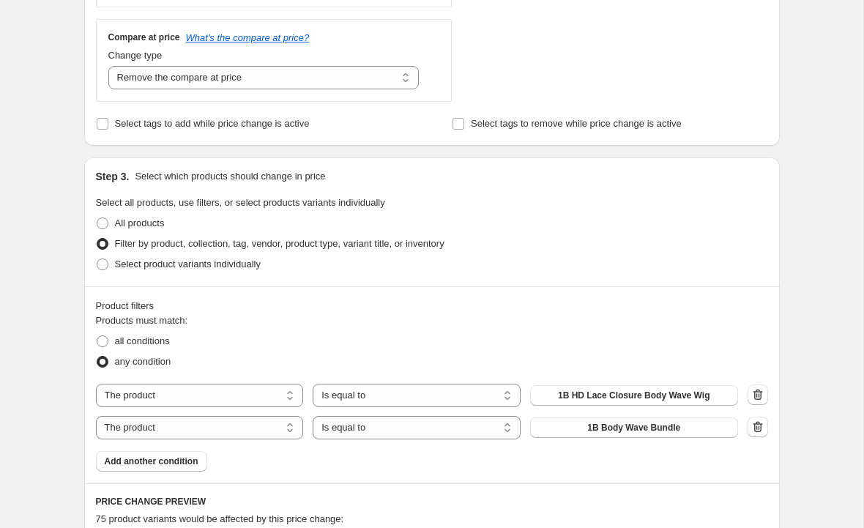
click at [650, 431] on span "1B Body Wave Bundle" at bounding box center [633, 428] width 93 height 12
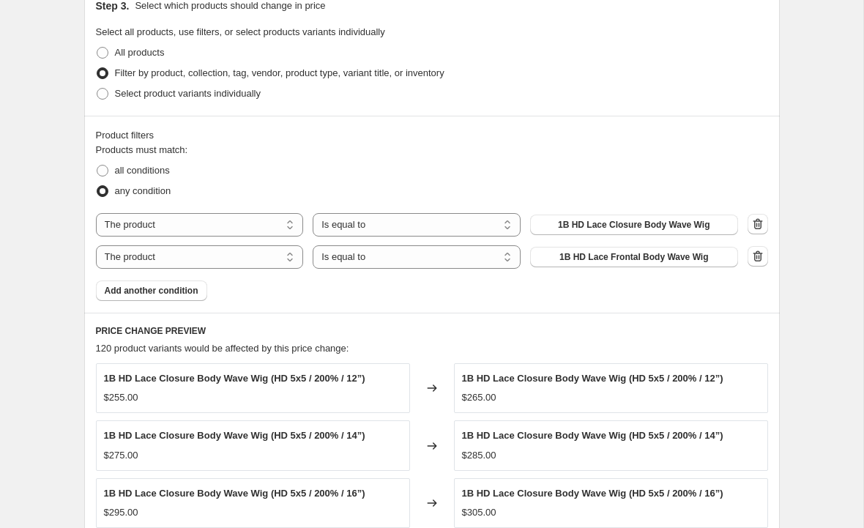
scroll to position [710, 0]
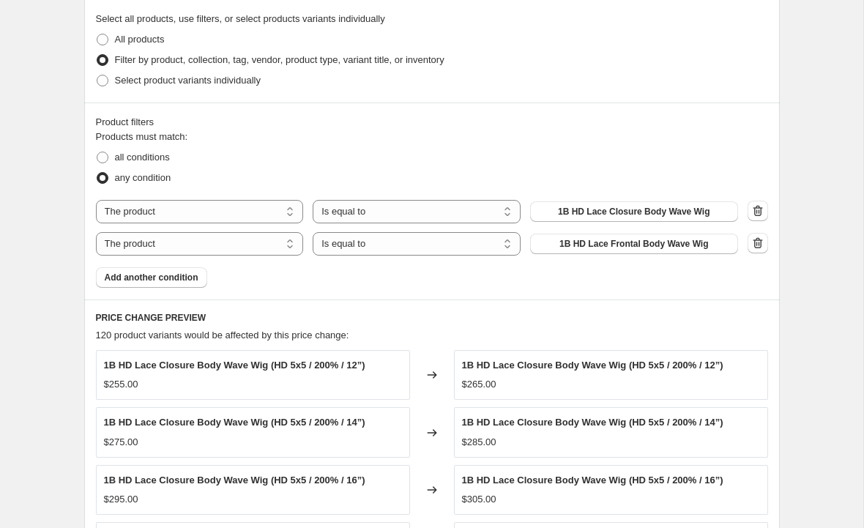
click at [156, 275] on span "Add another condition" at bounding box center [152, 278] width 94 height 12
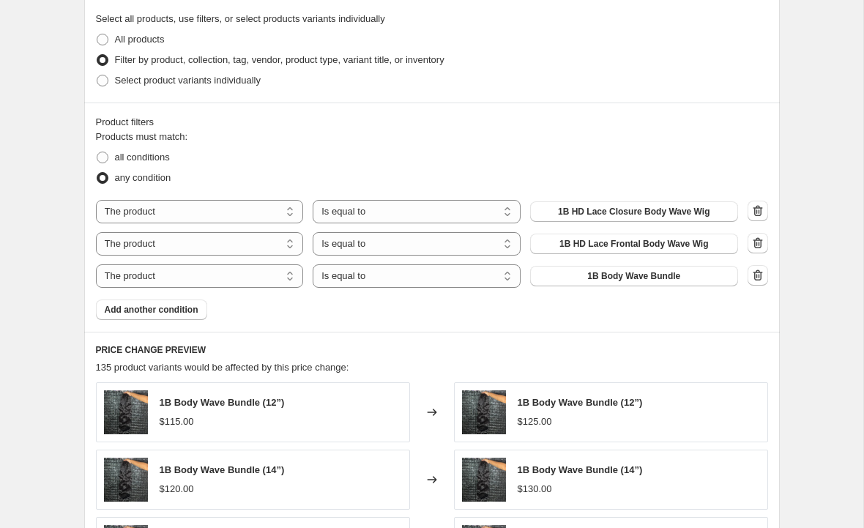
click at [658, 274] on span "1B Body Wave Bundle" at bounding box center [633, 276] width 93 height 12
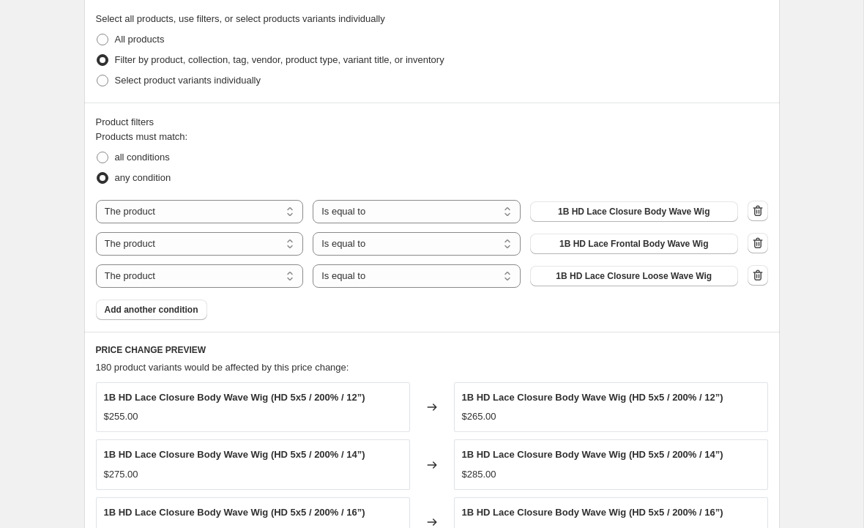
click at [185, 313] on span "Add another condition" at bounding box center [152, 310] width 94 height 12
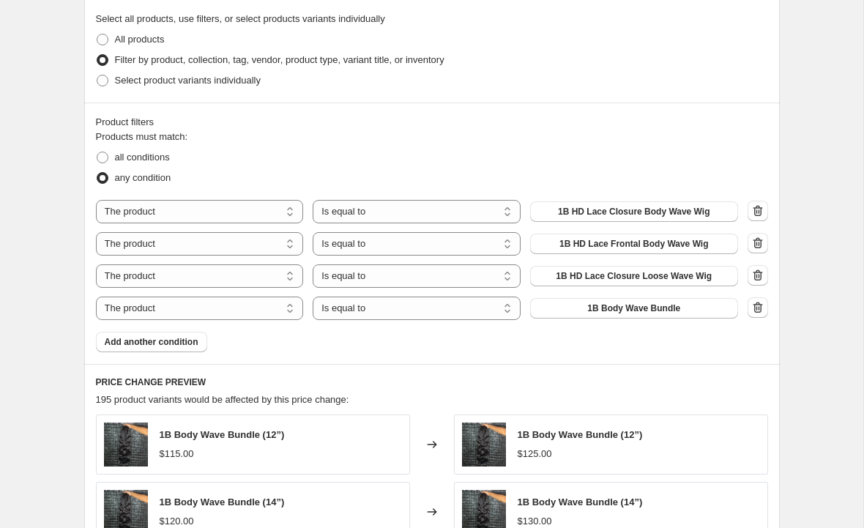
click at [642, 307] on span "1B Body Wave Bundle" at bounding box center [633, 309] width 93 height 12
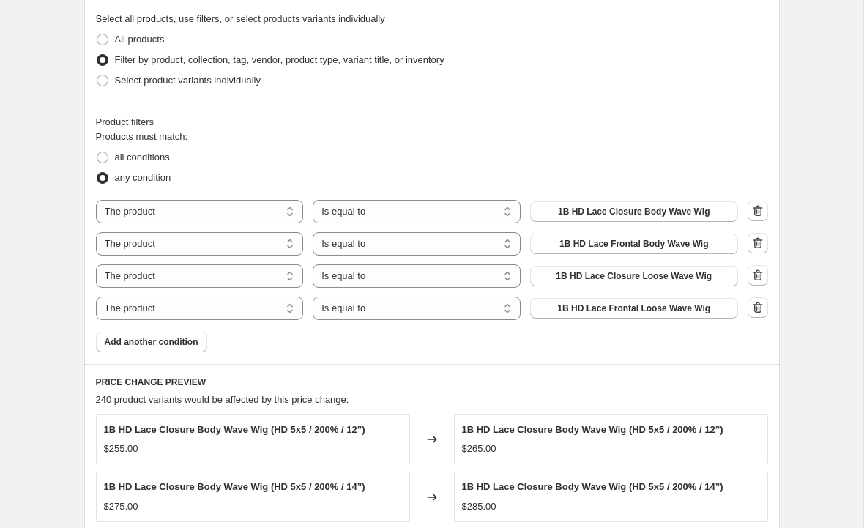
click at [183, 339] on span "Add another condition" at bounding box center [152, 342] width 94 height 12
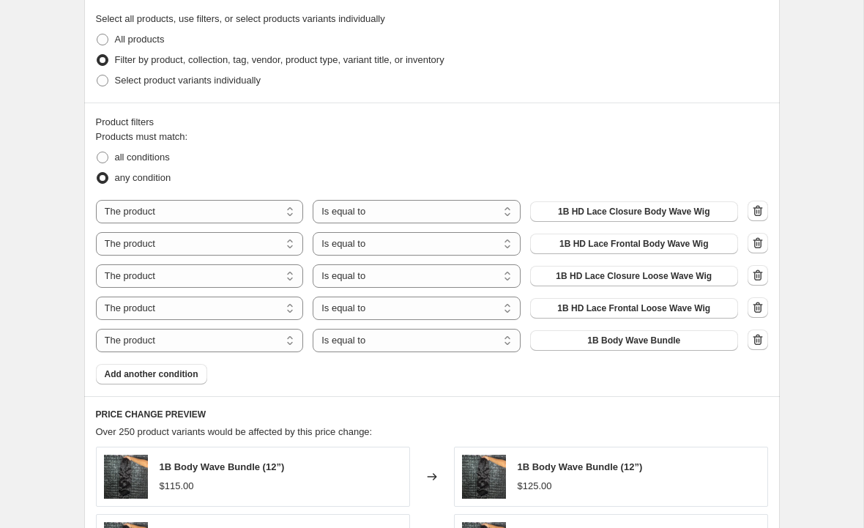
click at [644, 344] on span "1B Body Wave Bundle" at bounding box center [633, 341] width 93 height 12
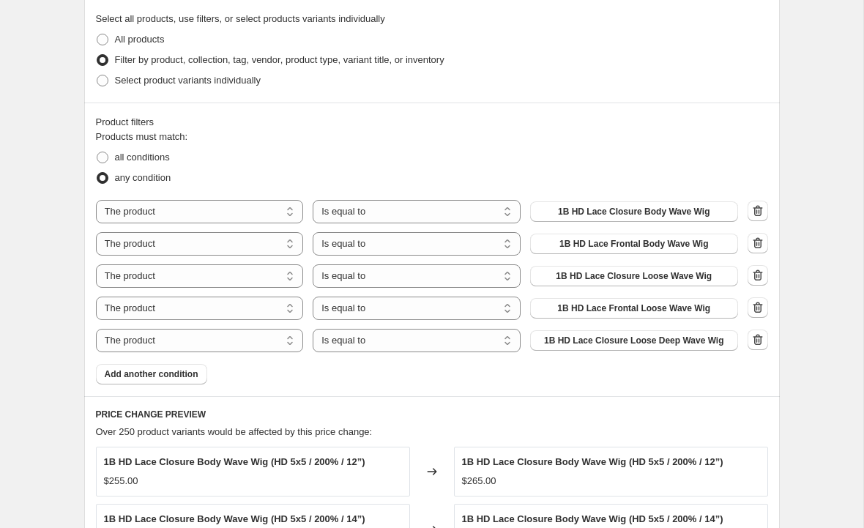
click at [188, 374] on span "Add another condition" at bounding box center [152, 374] width 94 height 12
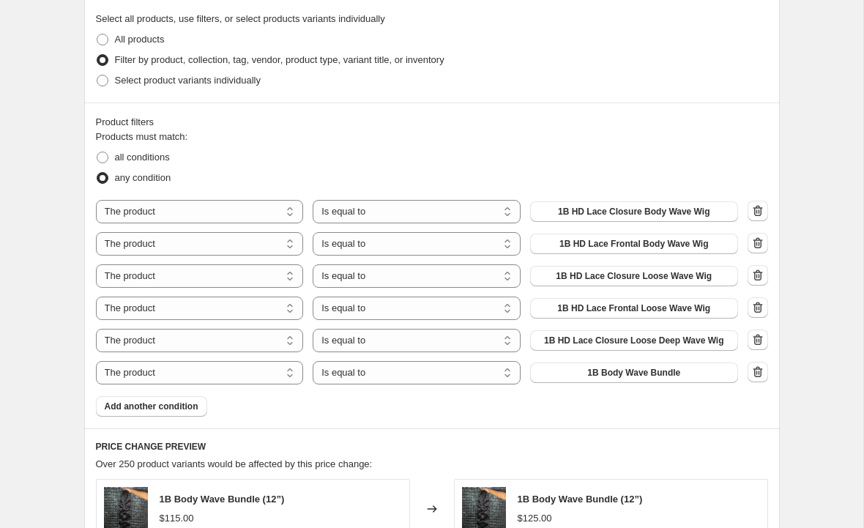
click at [638, 376] on span "1B Body Wave Bundle" at bounding box center [633, 373] width 93 height 12
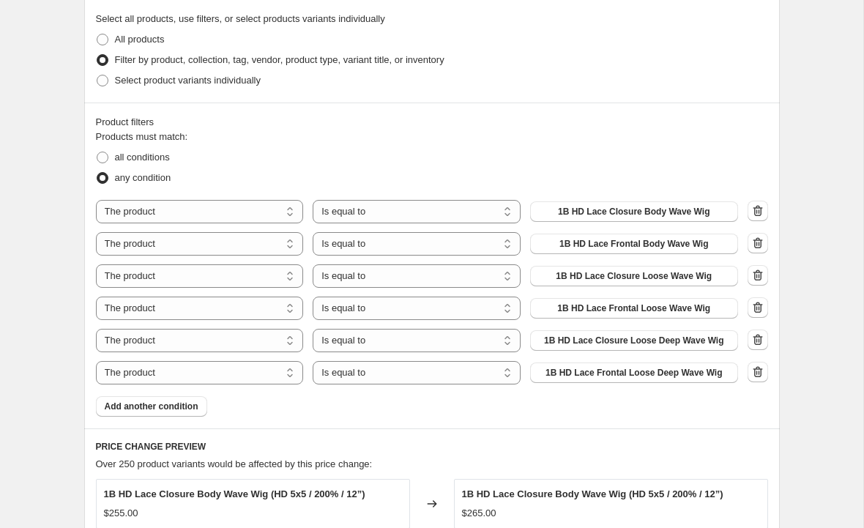
click at [179, 408] on span "Add another condition" at bounding box center [152, 407] width 94 height 12
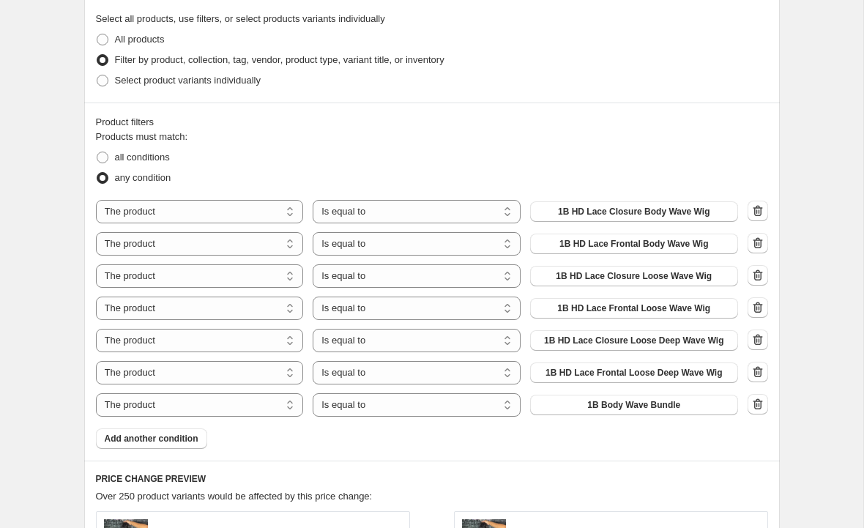
click at [659, 401] on span "1B Body Wave Bundle" at bounding box center [633, 405] width 93 height 12
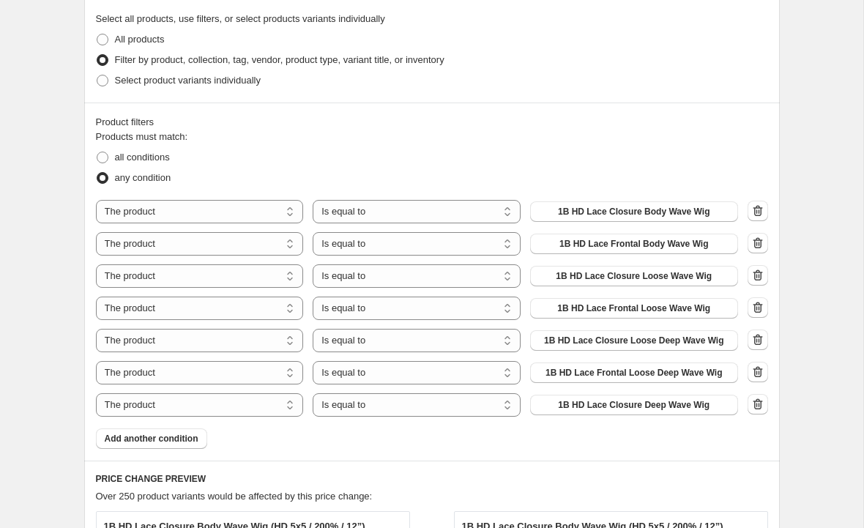
click at [177, 442] on span "Add another condition" at bounding box center [152, 439] width 94 height 12
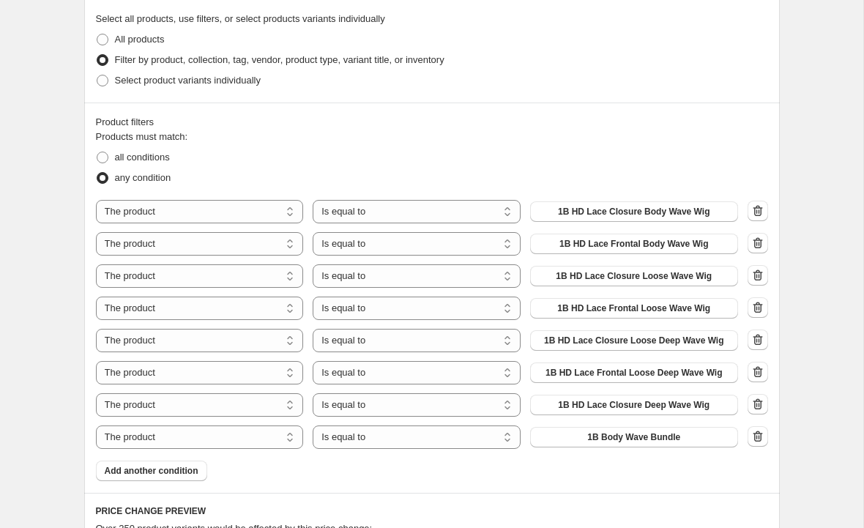
click at [634, 435] on span "1B Body Wave Bundle" at bounding box center [633, 437] width 93 height 12
click at [165, 476] on span "Add another condition" at bounding box center [152, 471] width 94 height 12
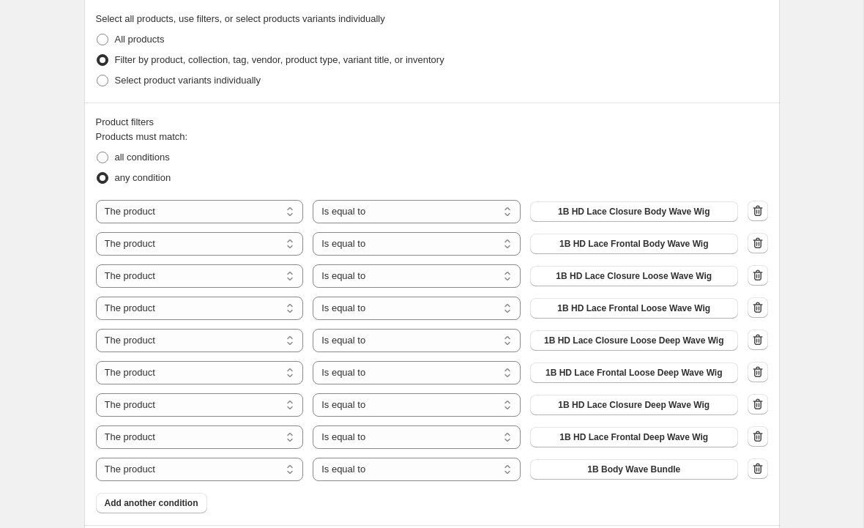
click at [644, 464] on button "1B Body Wave Bundle" at bounding box center [634, 469] width 208 height 21
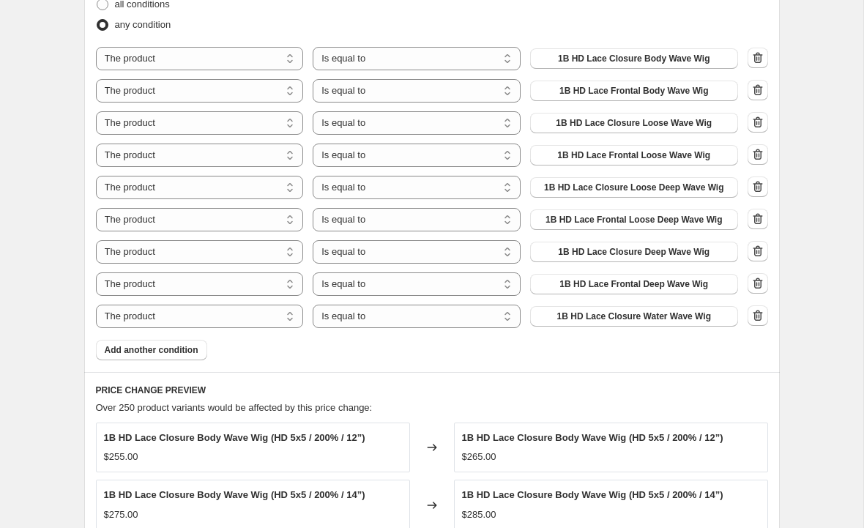
scroll to position [917, 0]
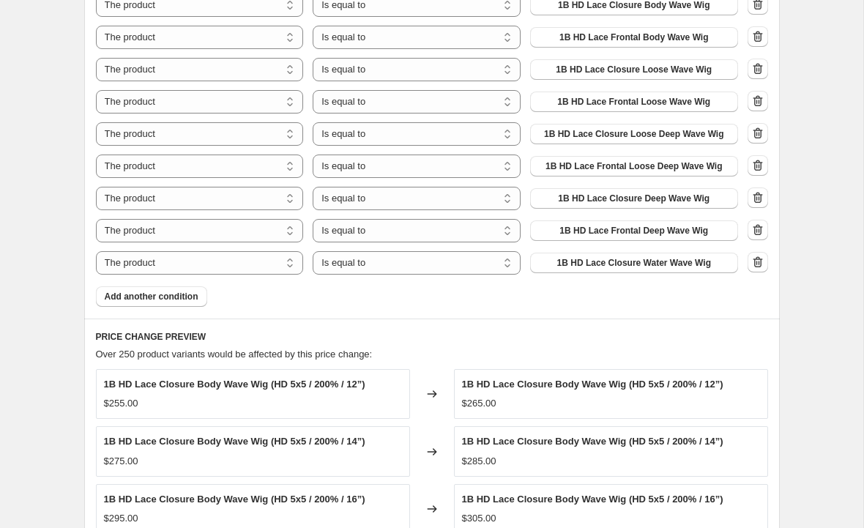
click at [168, 287] on button "Add another condition" at bounding box center [151, 296] width 111 height 21
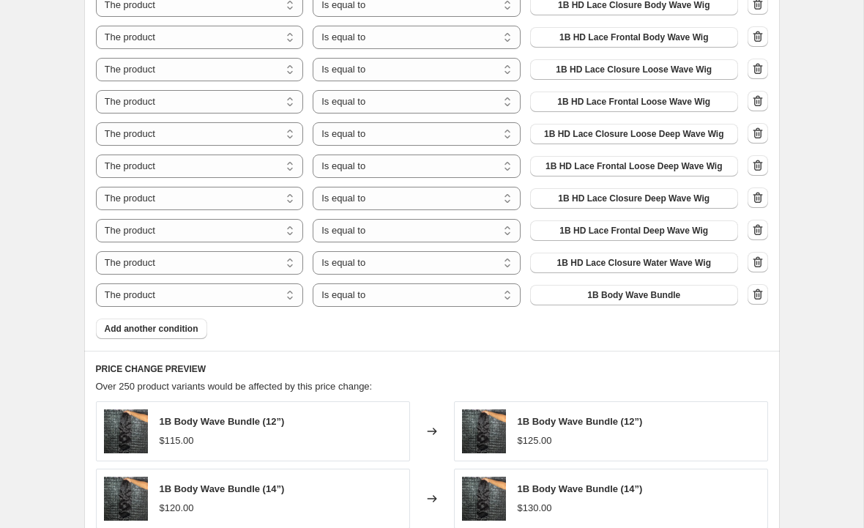
click at [638, 294] on span "1B Body Wave Bundle" at bounding box center [633, 295] width 93 height 12
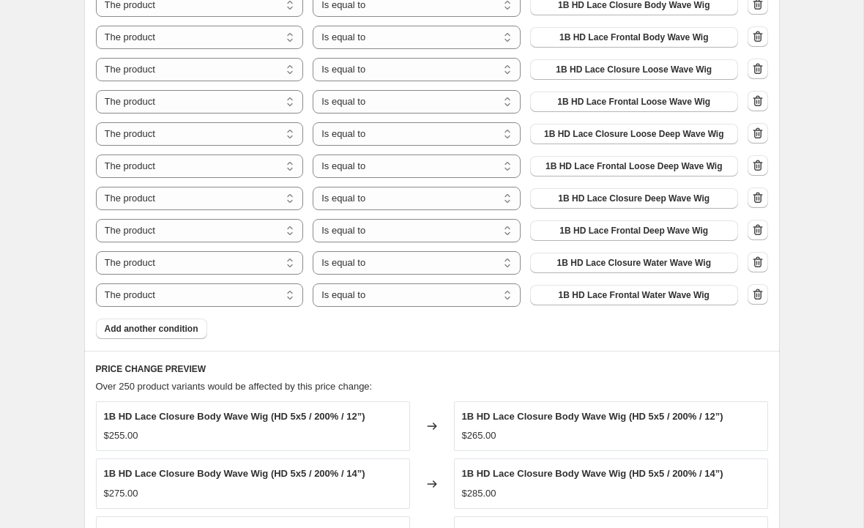
click at [155, 327] on span "Add another condition" at bounding box center [152, 329] width 94 height 12
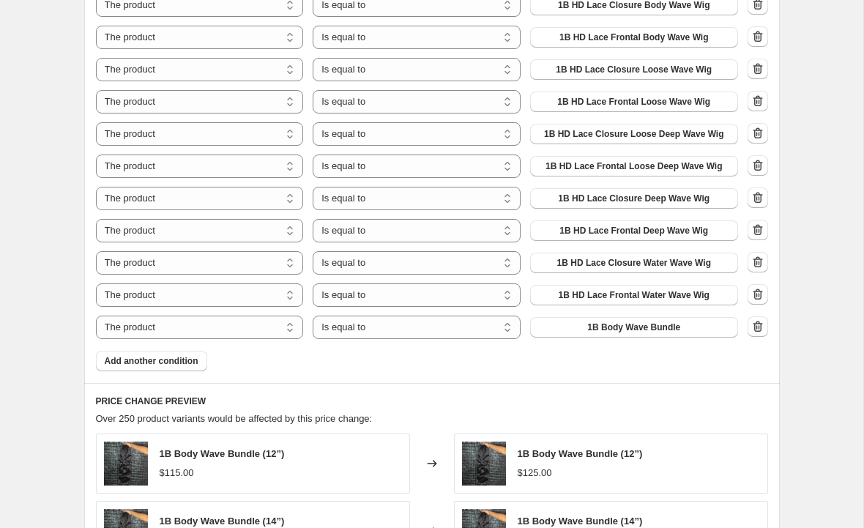
click at [636, 330] on span "1B Body Wave Bundle" at bounding box center [633, 328] width 93 height 12
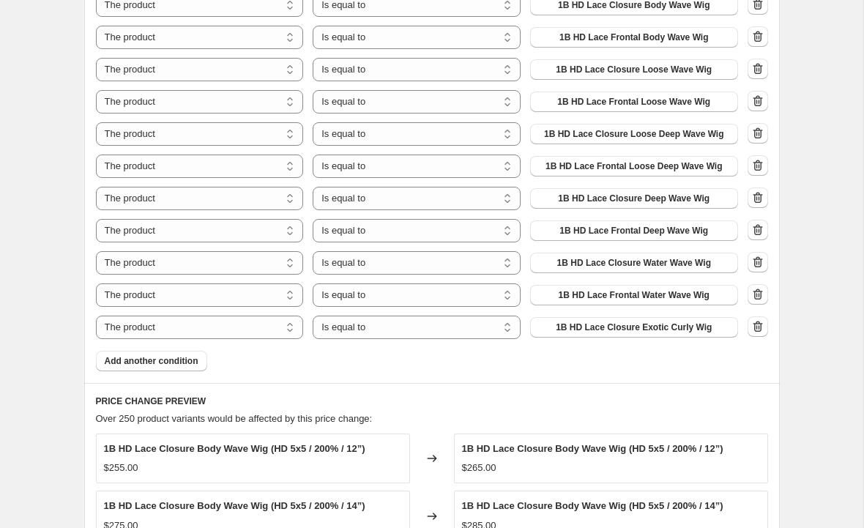
click at [182, 368] on button "Add another condition" at bounding box center [151, 361] width 111 height 21
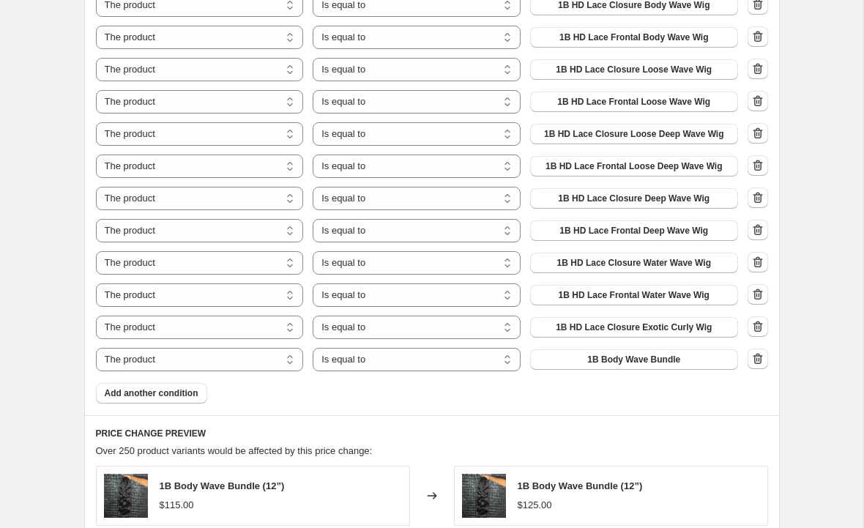
click at [624, 360] on span "1B Body Wave Bundle" at bounding box center [633, 360] width 93 height 12
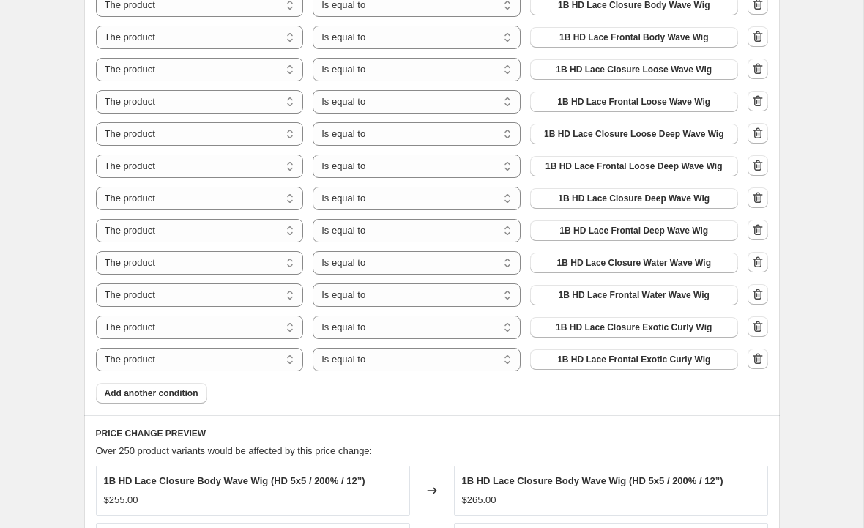
click at [188, 399] on span "Add another condition" at bounding box center [152, 393] width 94 height 12
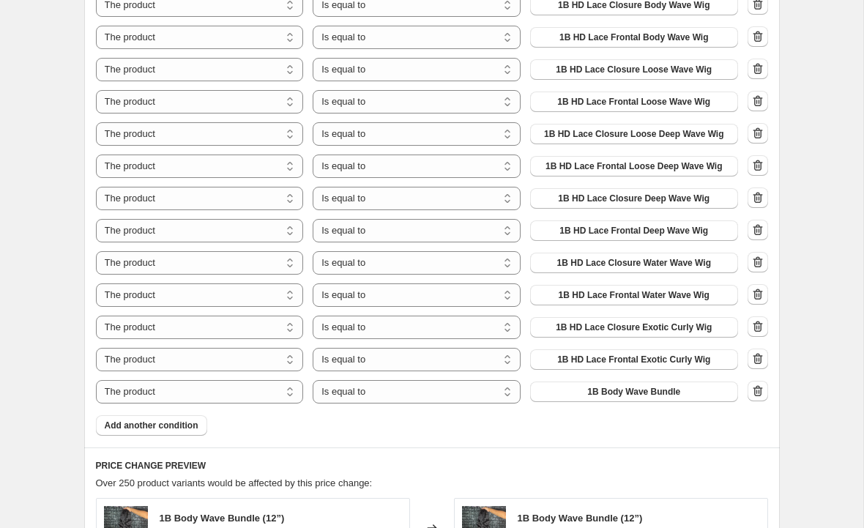
click at [604, 396] on span "1B Body Wave Bundle" at bounding box center [633, 392] width 93 height 12
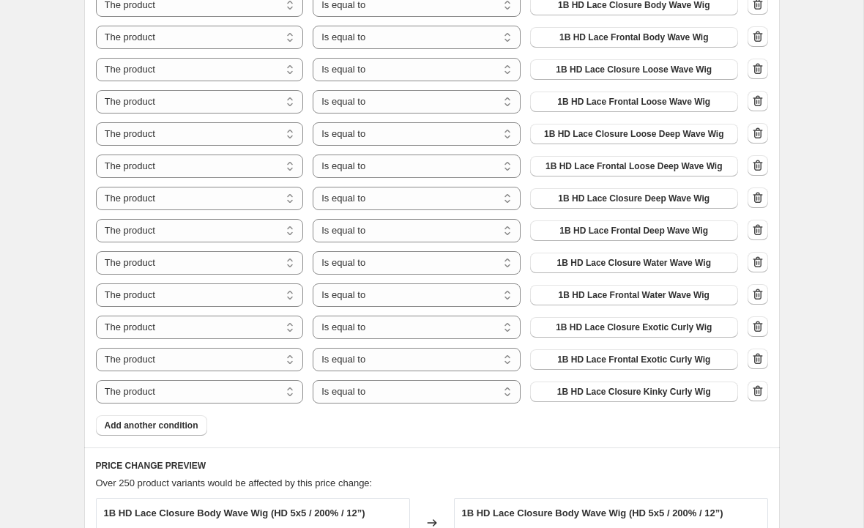
click at [175, 428] on span "Add another condition" at bounding box center [152, 426] width 94 height 12
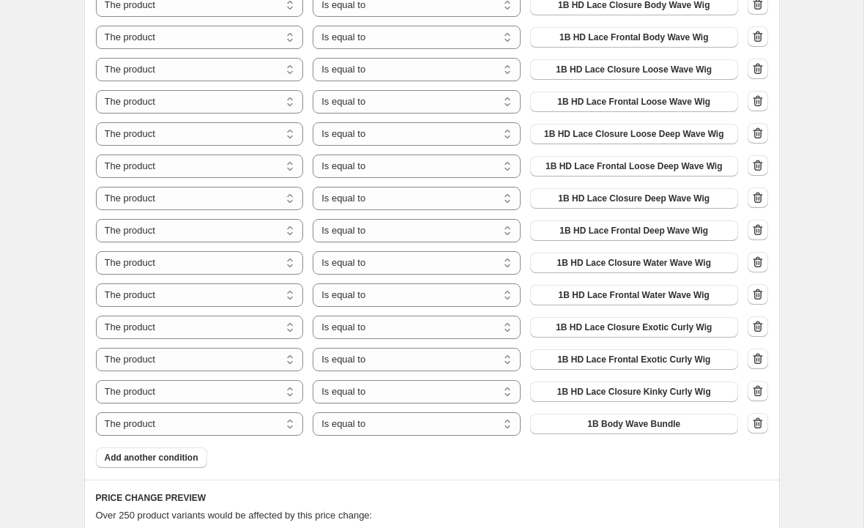
click at [603, 418] on button "1B Body Wave Bundle" at bounding box center [634, 424] width 208 height 21
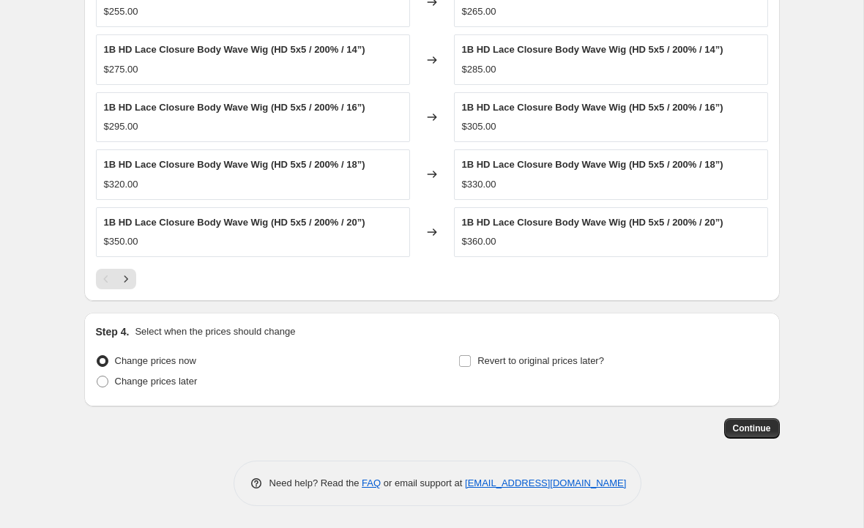
scroll to position [1471, 0]
click at [749, 418] on button "Continue" at bounding box center [752, 428] width 56 height 21
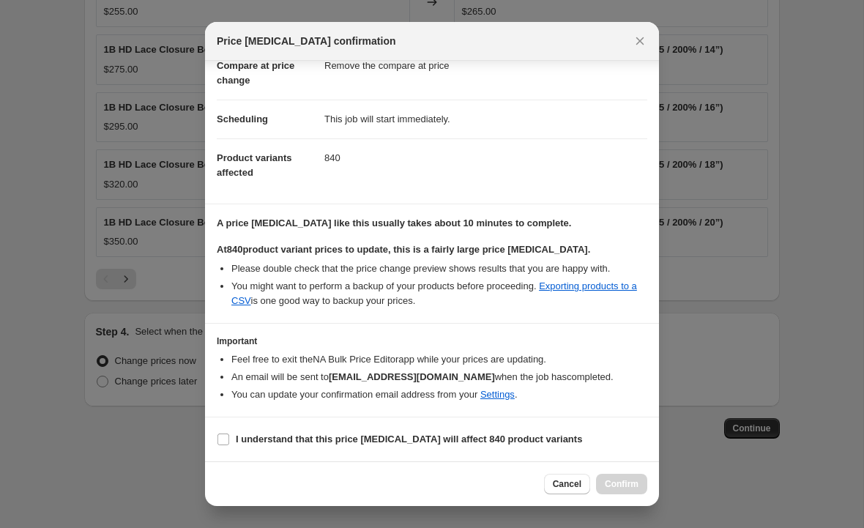
scroll to position [79, 0]
click at [223, 435] on input "I understand that this price [MEDICAL_DATA] will affect 840 product variants" at bounding box center [224, 440] width 12 height 12
checkbox input "true"
click at [619, 486] on span "Confirm" at bounding box center [622, 484] width 34 height 12
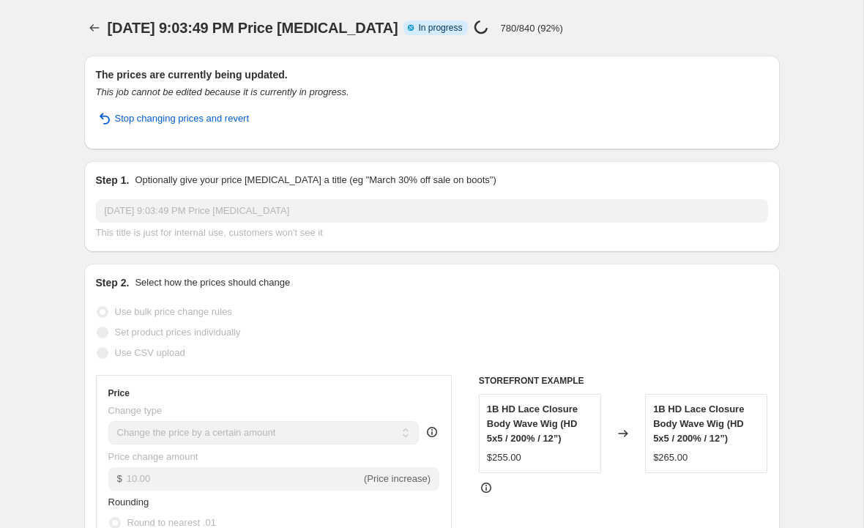
select select "by"
select select "remove"
